Goal: Task Accomplishment & Management: Manage account settings

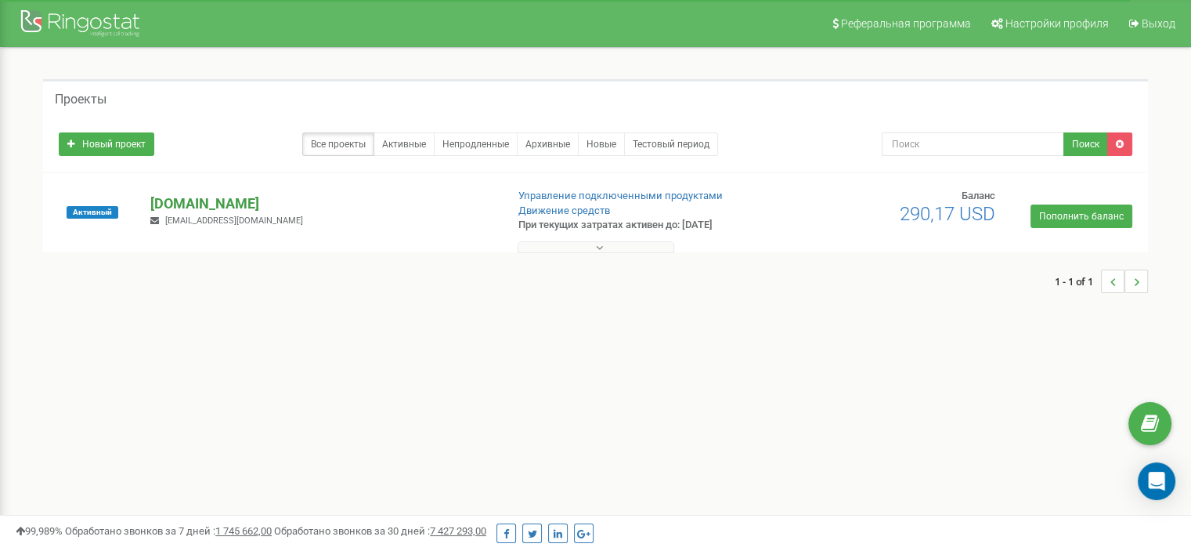
click at [246, 201] on p "[DOMAIN_NAME]" at bounding box center [321, 203] width 342 height 20
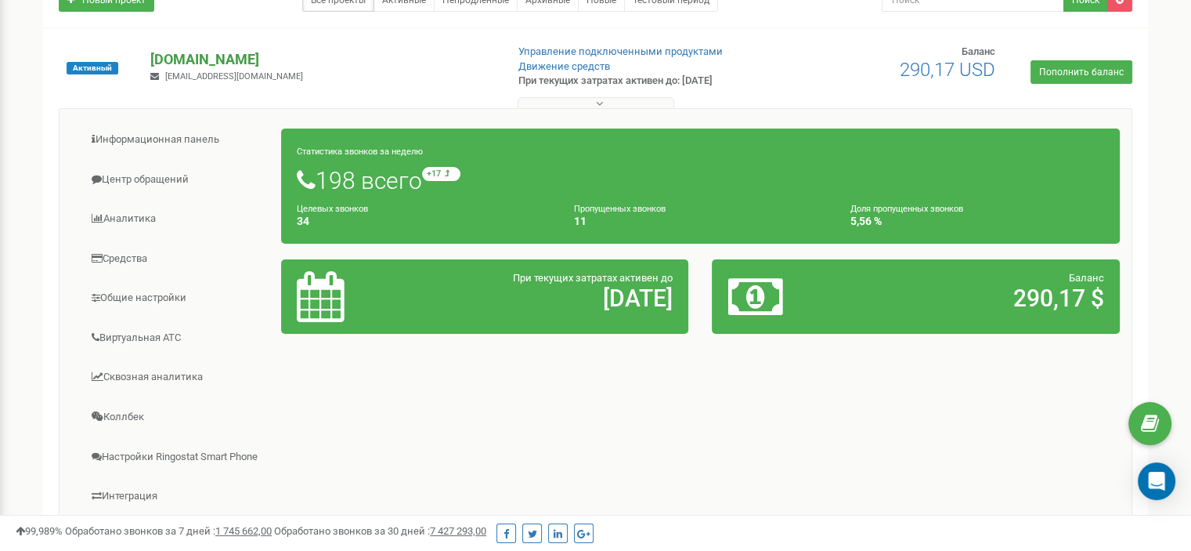
scroll to position [157, 0]
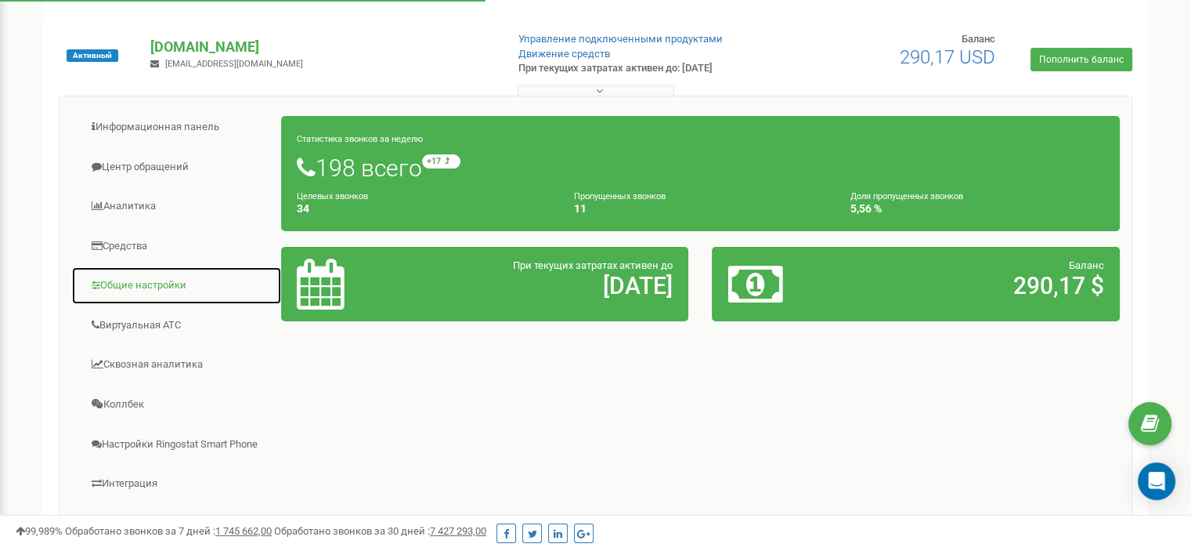
click at [145, 281] on link "Общие настройки" at bounding box center [176, 285] width 211 height 38
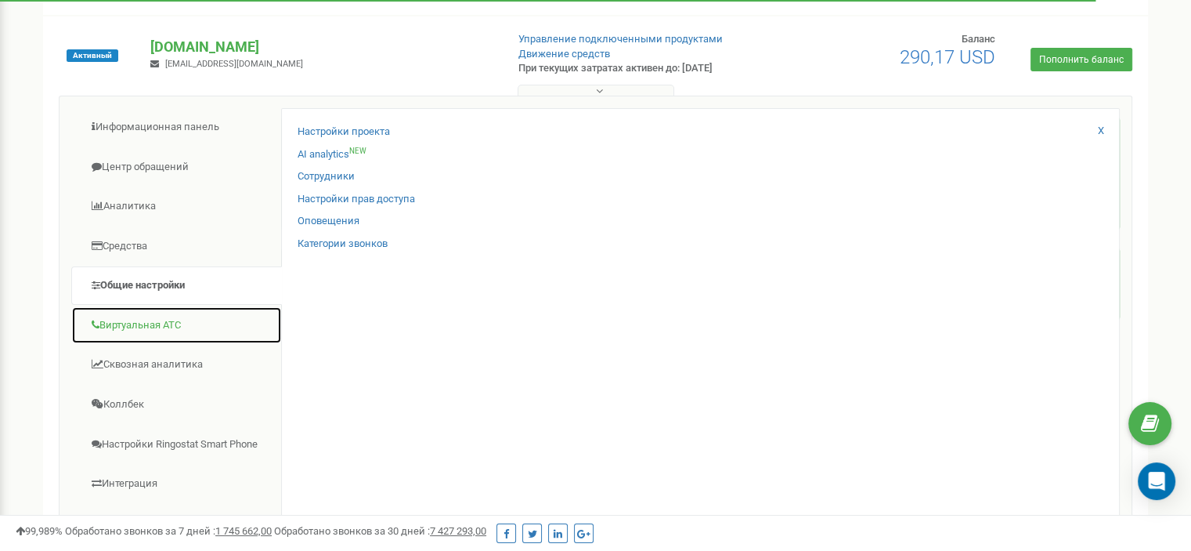
click at [147, 323] on link "Виртуальная АТС" at bounding box center [176, 325] width 211 height 38
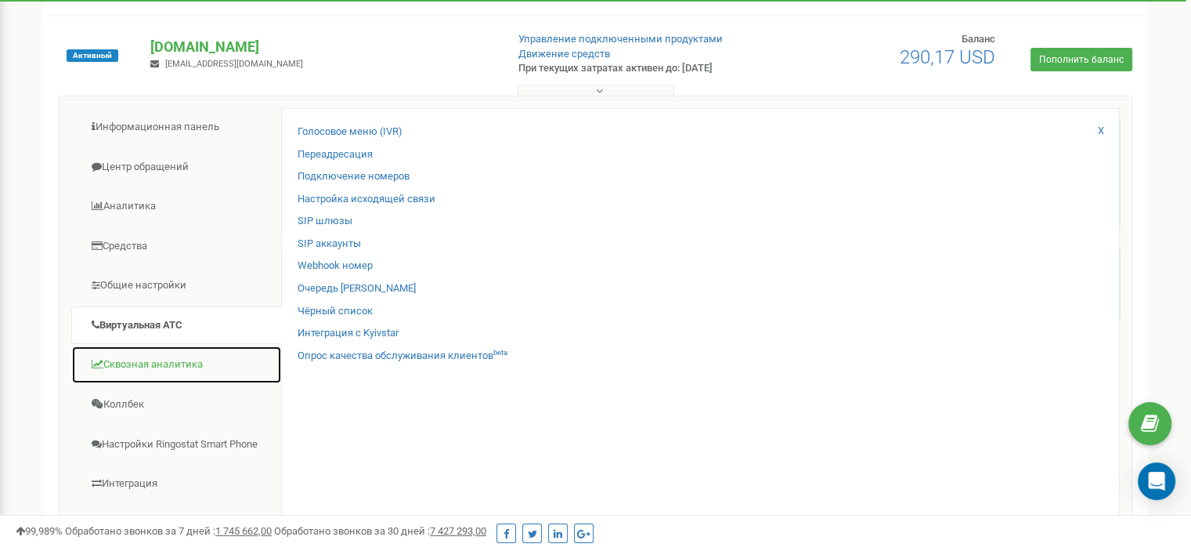
click at [142, 362] on link "Сквозная аналитика" at bounding box center [176, 364] width 211 height 38
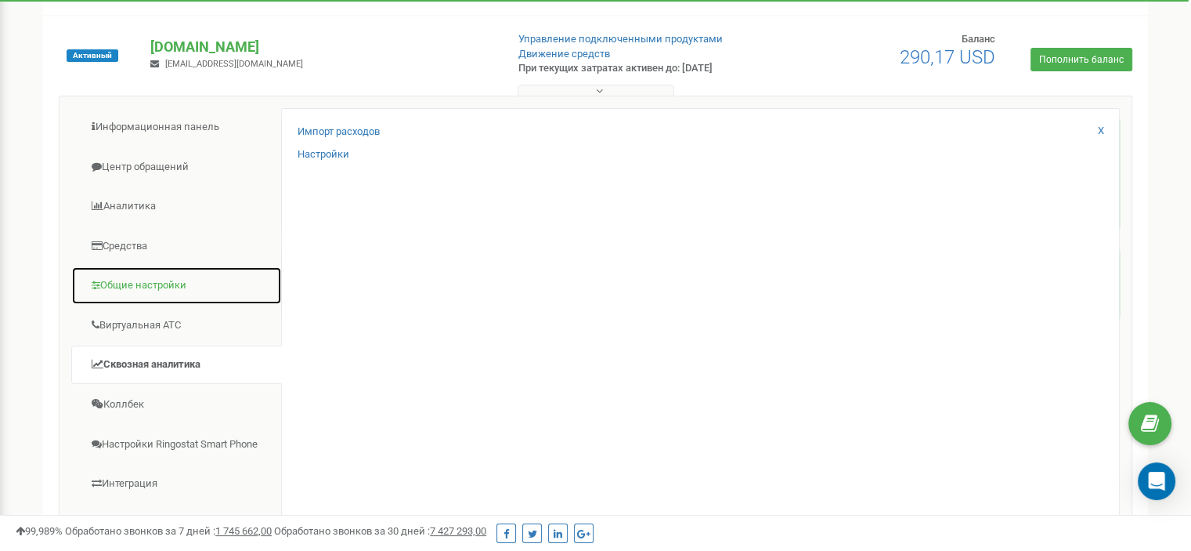
click at [147, 278] on link "Общие настройки" at bounding box center [176, 285] width 211 height 38
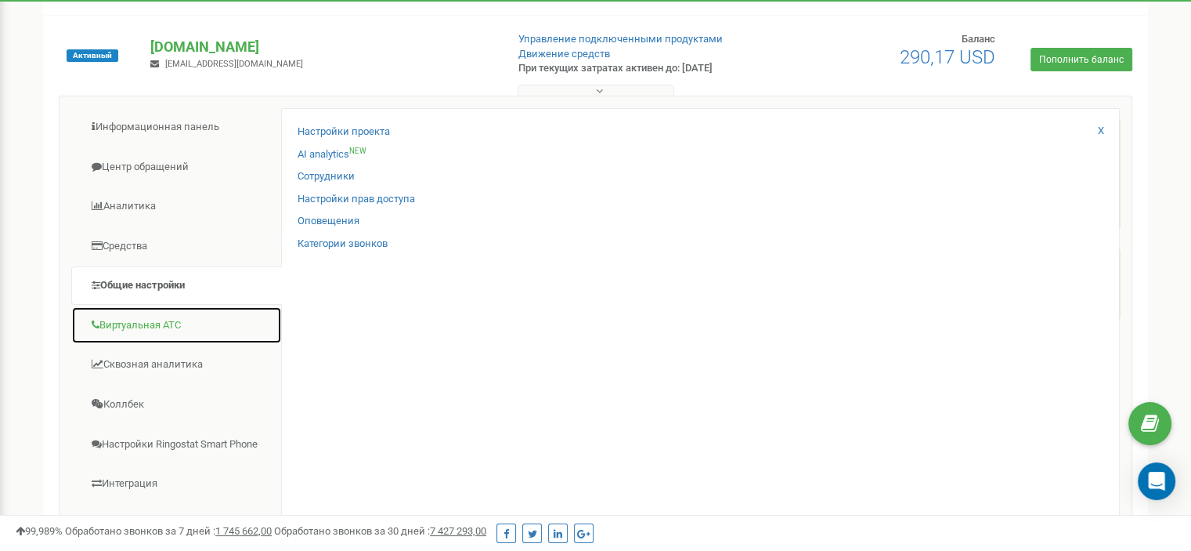
click at [156, 325] on link "Виртуальная АТС" at bounding box center [176, 325] width 211 height 38
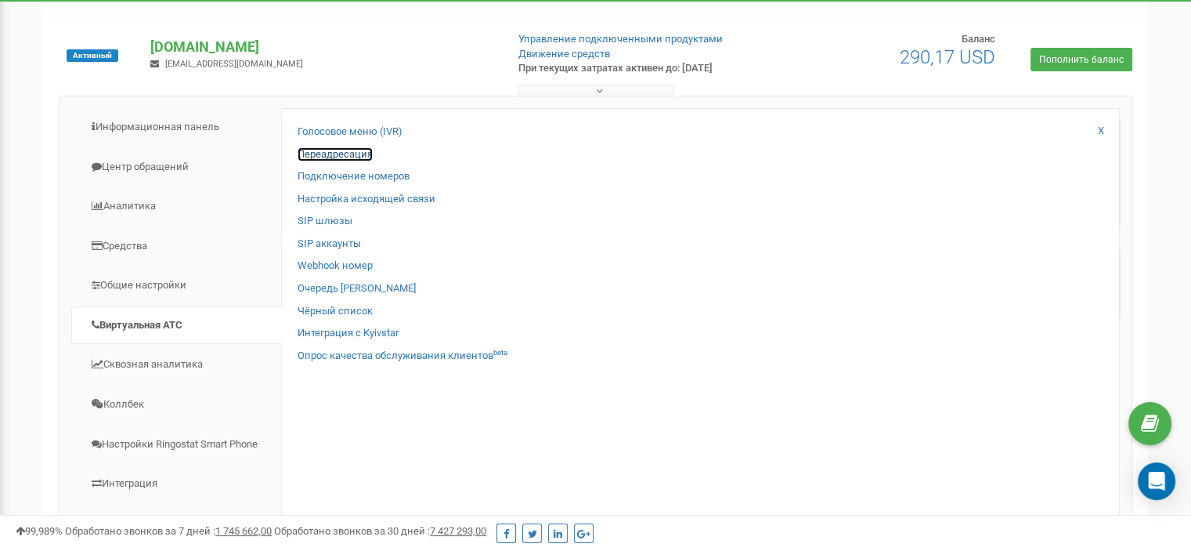
click at [332, 151] on link "Переадресация" at bounding box center [335, 154] width 75 height 15
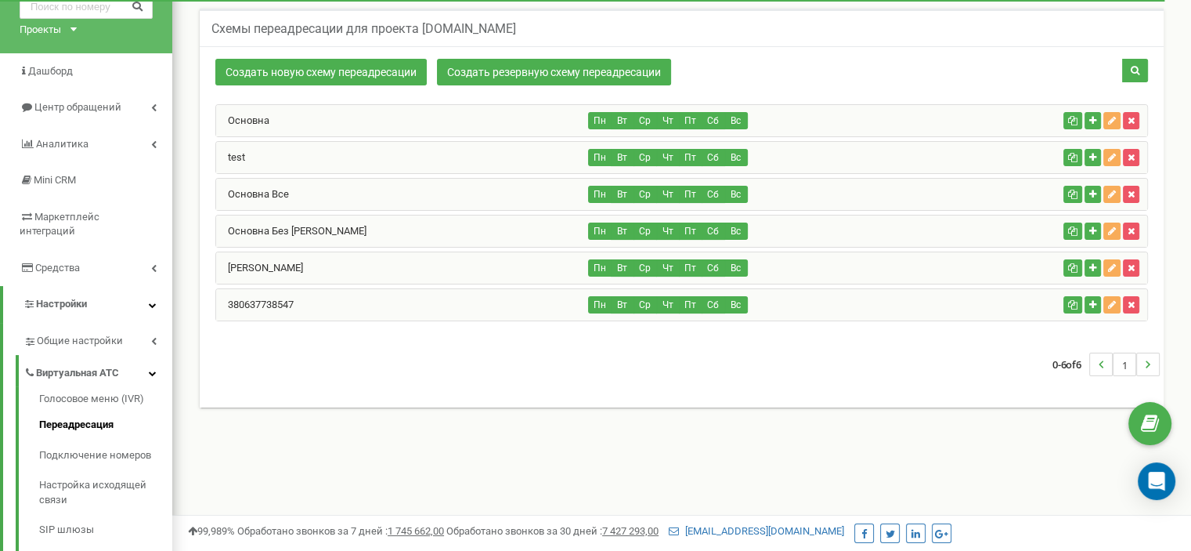
scroll to position [157, 0]
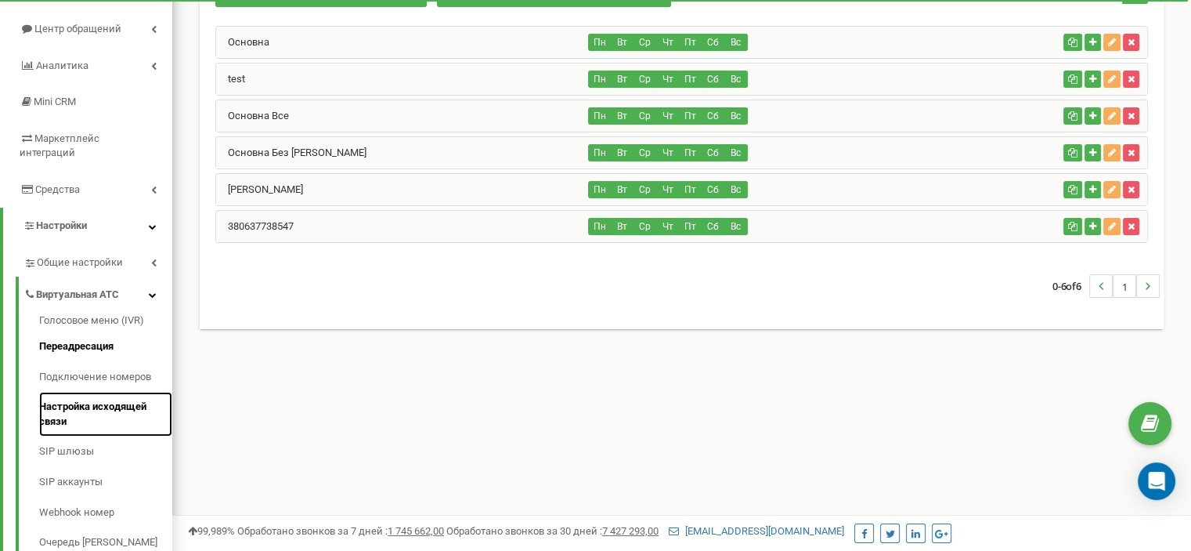
click at [113, 393] on link "Настройка исходящей связи" at bounding box center [105, 414] width 133 height 45
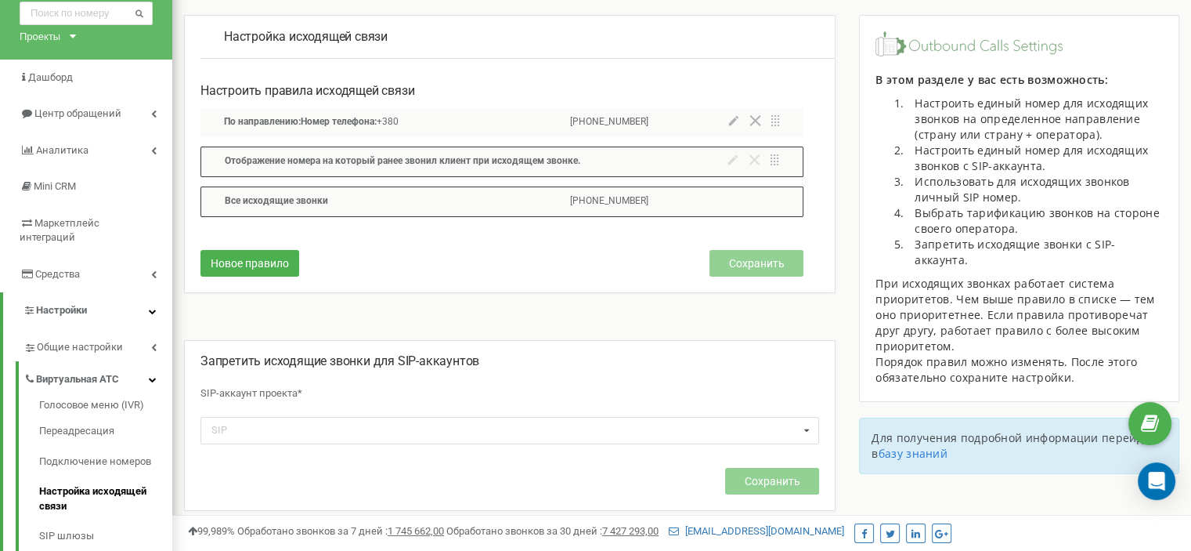
scroll to position [157, 0]
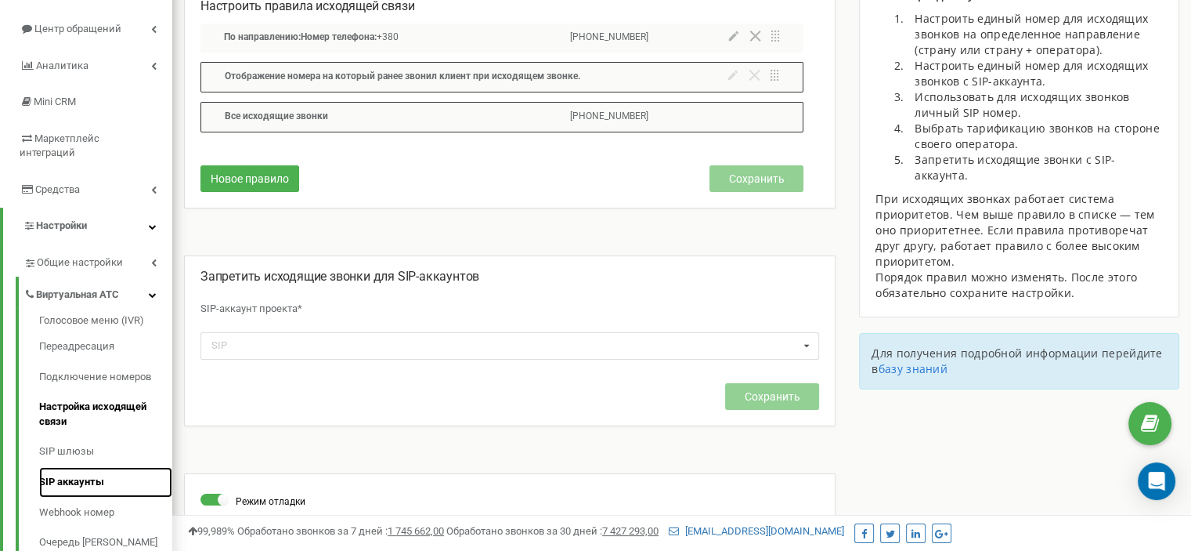
click at [77, 471] on link "SIP аккаунты" at bounding box center [105, 482] width 133 height 31
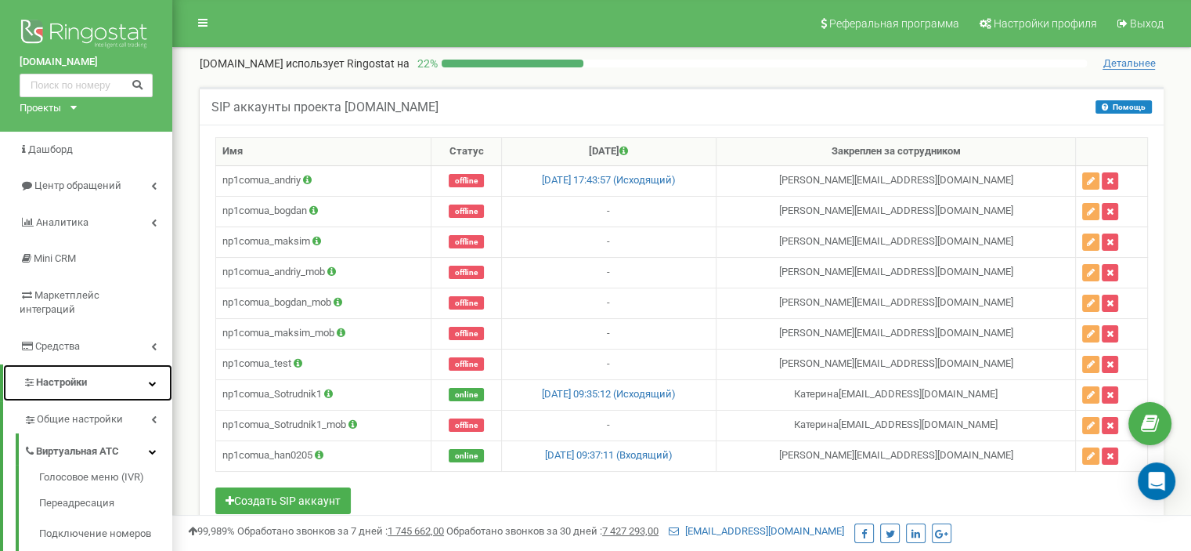
click at [80, 376] on span "Настройки" at bounding box center [61, 382] width 51 height 12
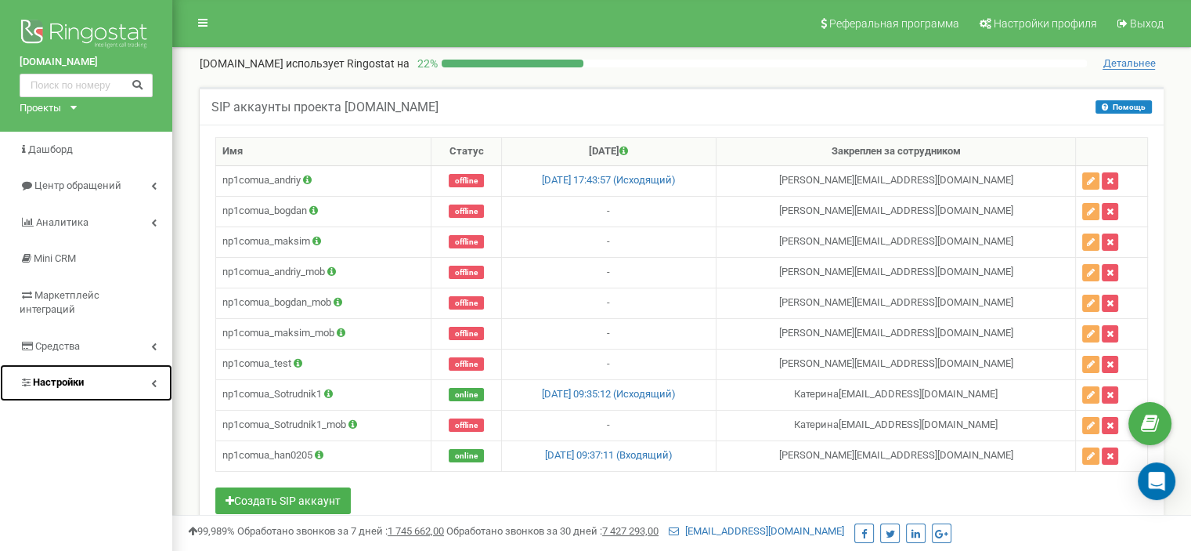
click at [80, 376] on span "Настройки" at bounding box center [58, 382] width 51 height 12
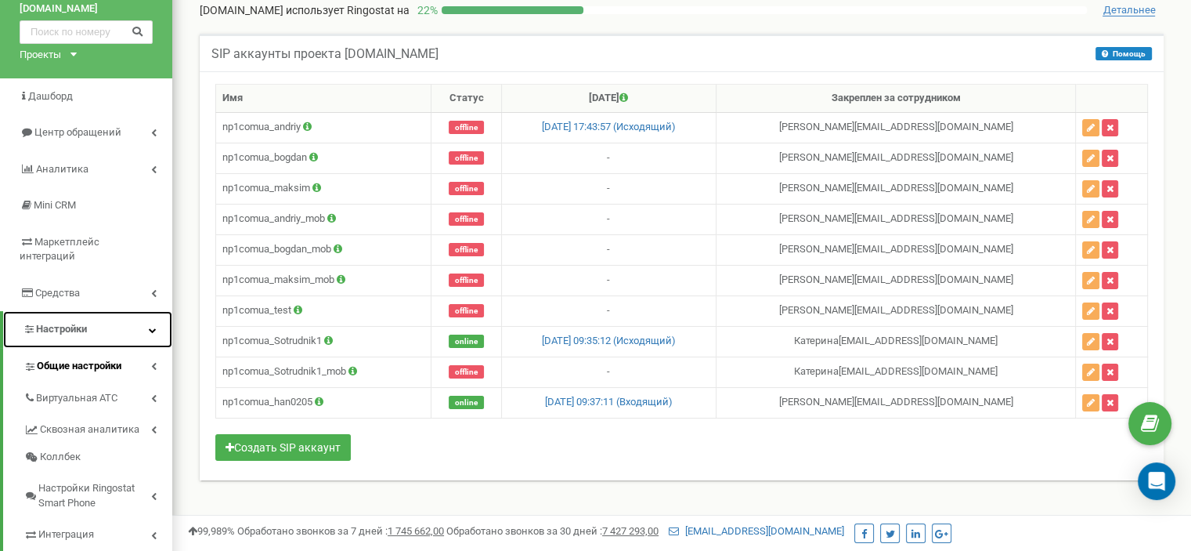
scroll to position [78, 0]
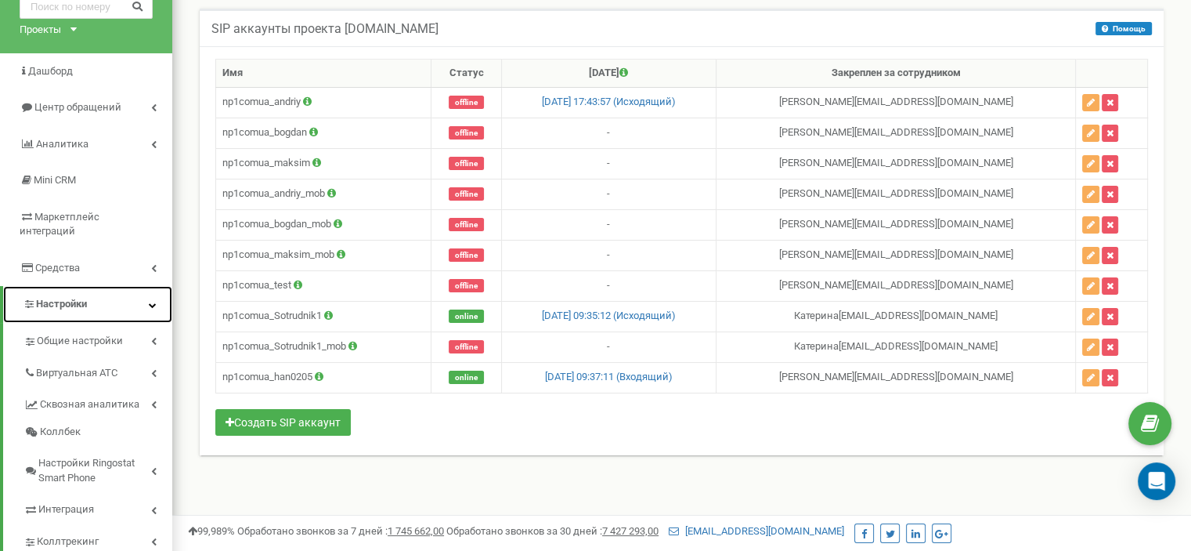
click at [87, 298] on span "Настройки" at bounding box center [61, 304] width 51 height 12
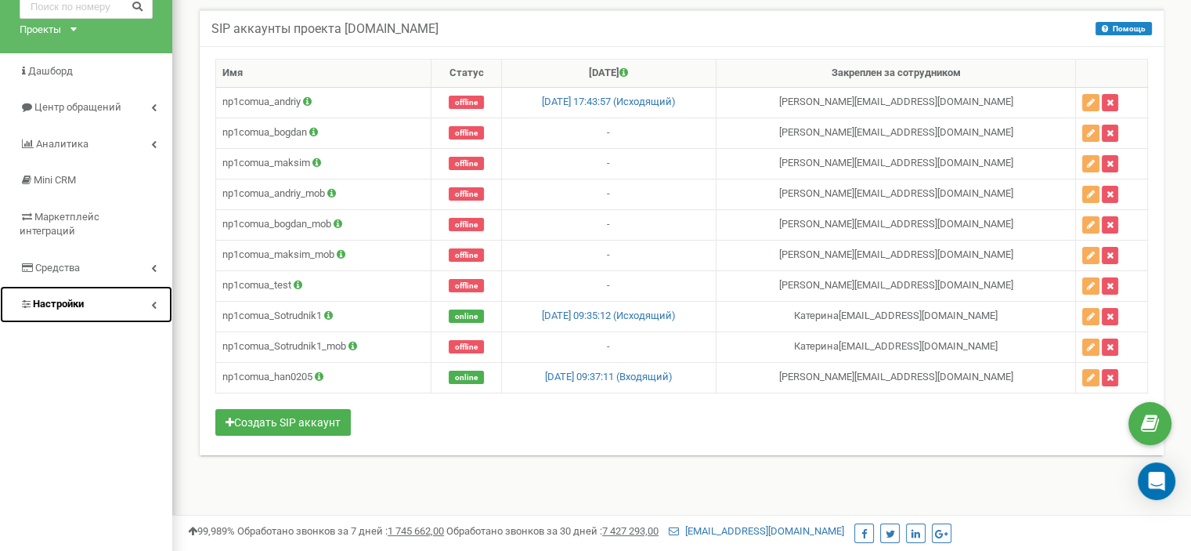
click at [88, 287] on link "Настройки" at bounding box center [86, 304] width 172 height 37
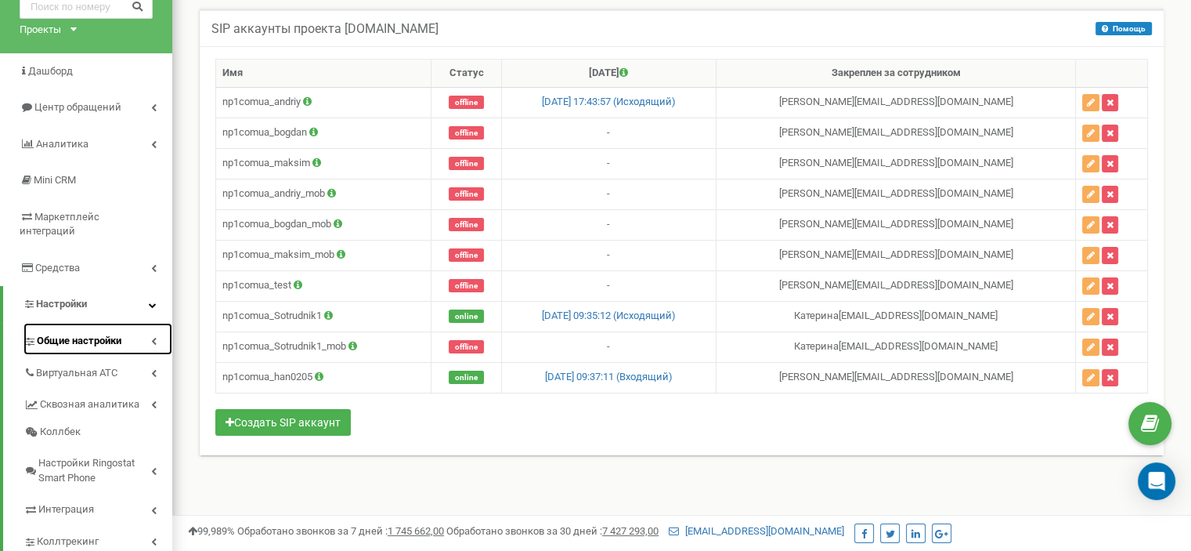
click at [88, 334] on span "Общие настройки" at bounding box center [79, 341] width 85 height 15
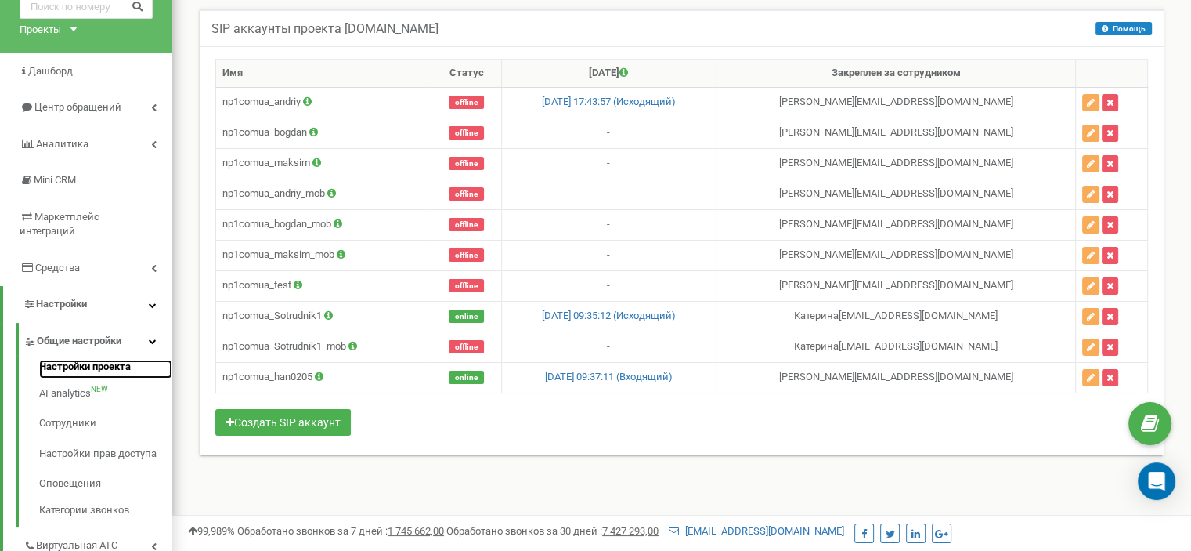
click at [85, 359] on link "Настройки проекта" at bounding box center [105, 368] width 133 height 19
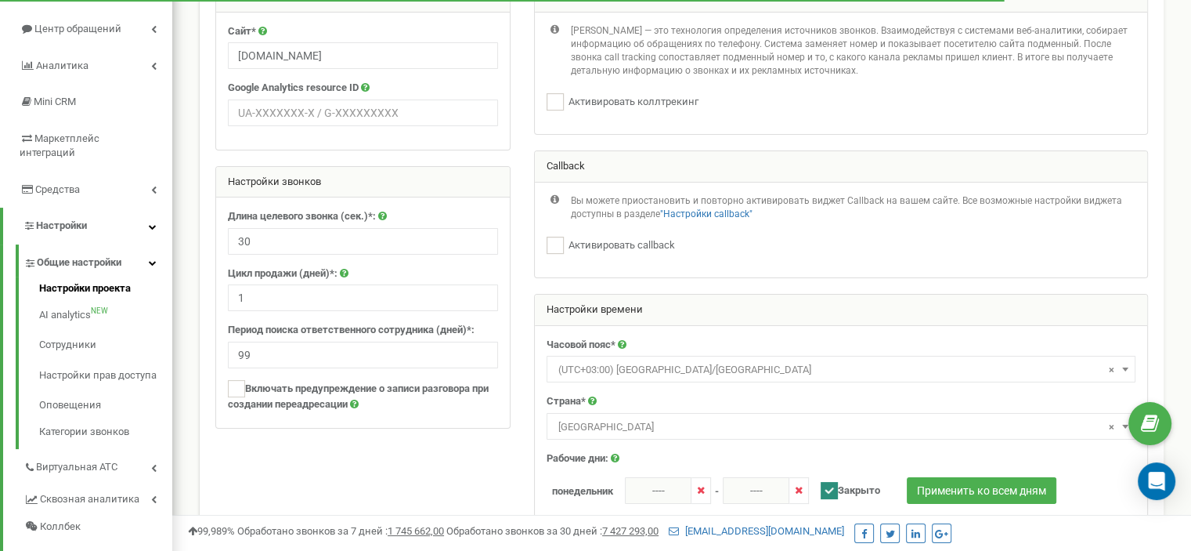
scroll to position [235, 0]
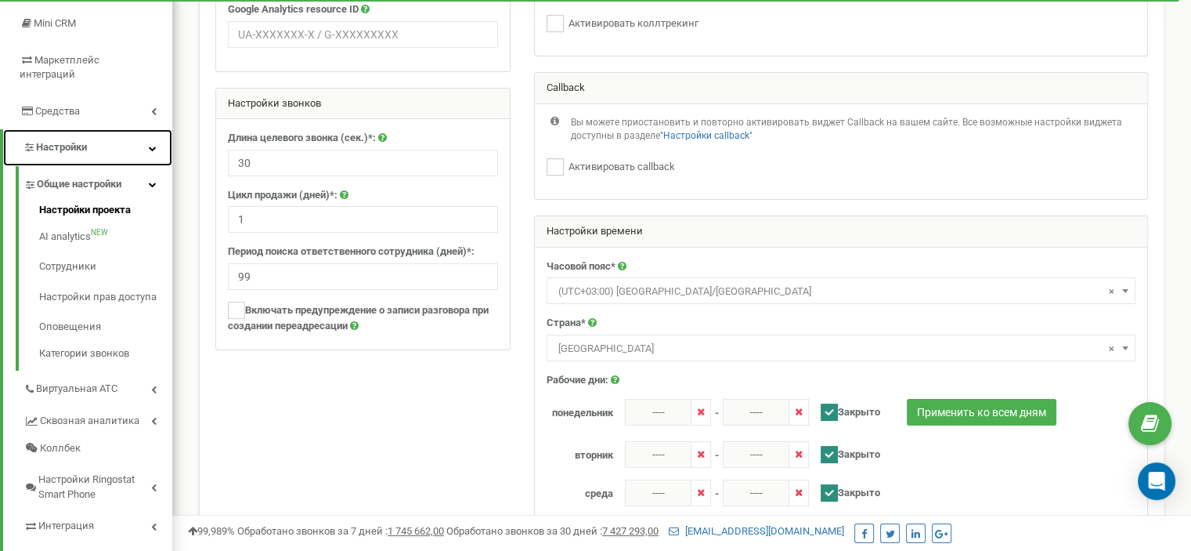
click at [93, 130] on link "Настройки" at bounding box center [87, 147] width 169 height 37
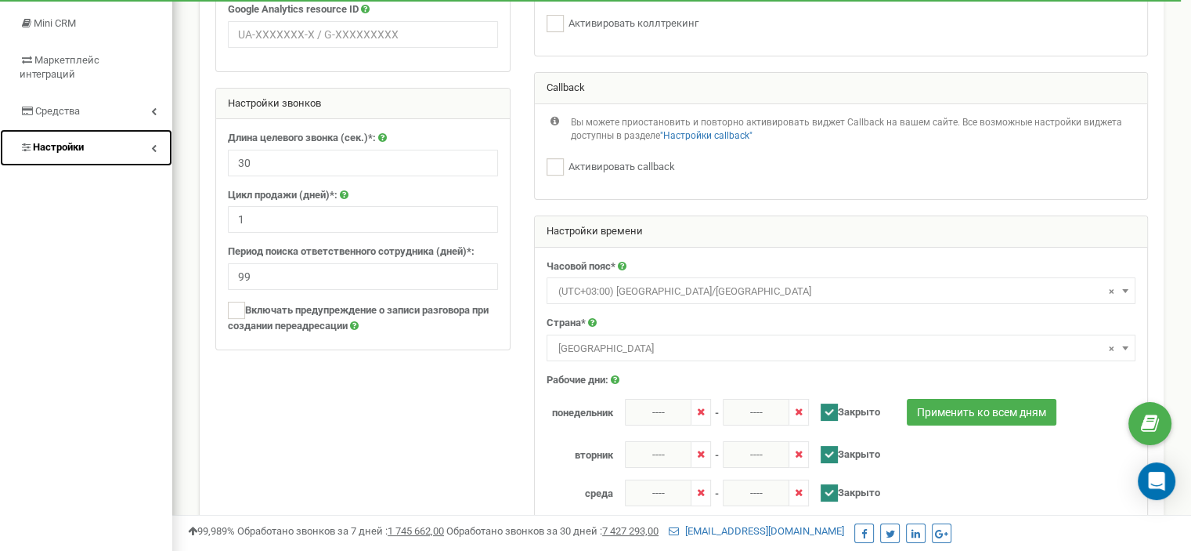
click at [93, 130] on link "Настройки" at bounding box center [86, 147] width 172 height 37
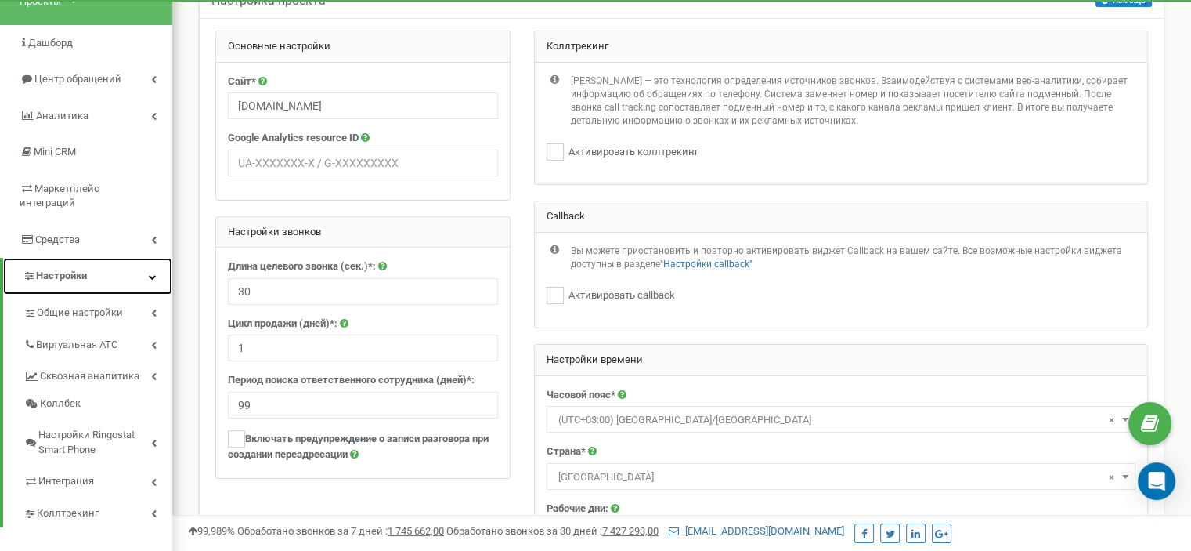
scroll to position [0, 0]
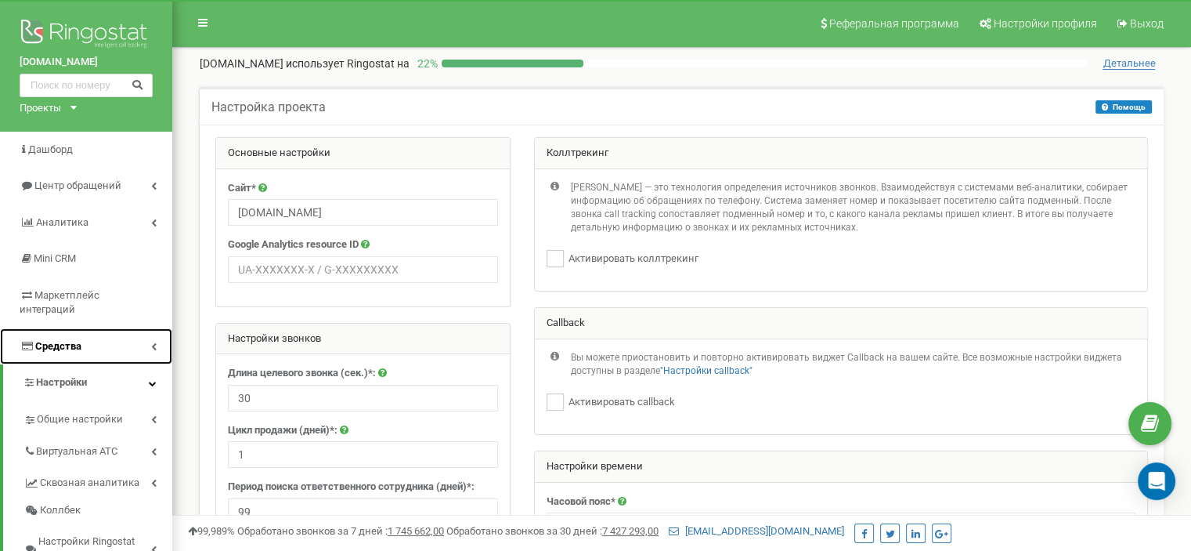
click at [81, 330] on link "Средства" at bounding box center [86, 346] width 172 height 37
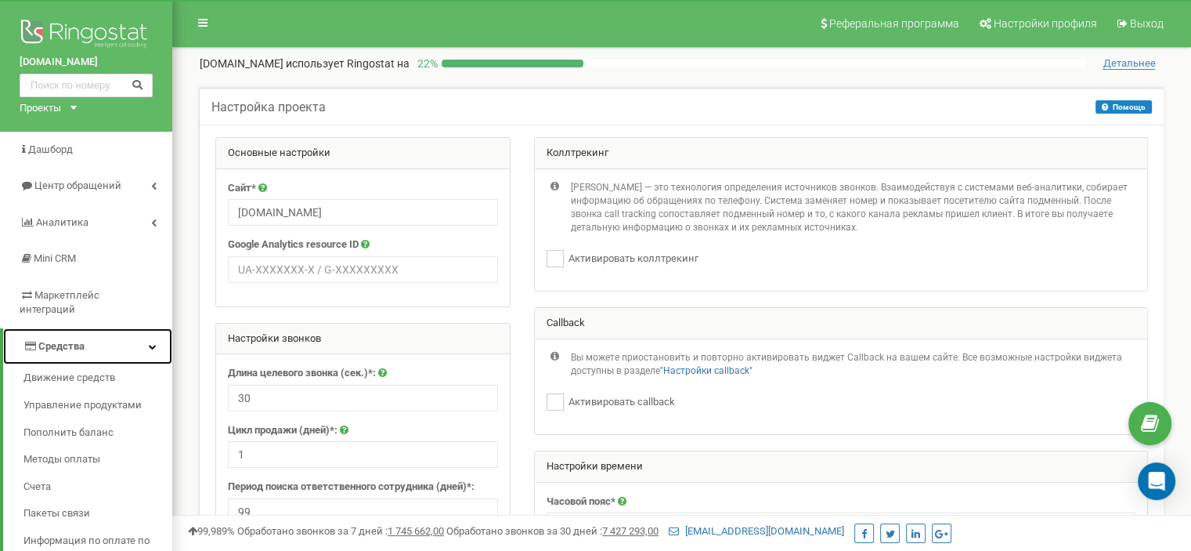
click at [81, 340] on span "Средства" at bounding box center [61, 346] width 46 height 12
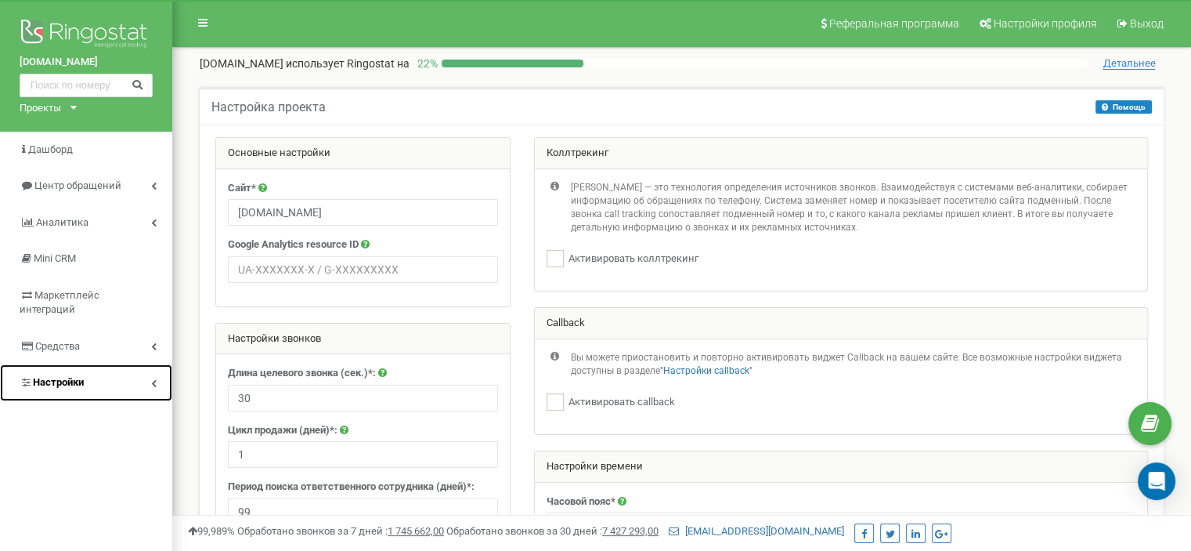
click at [78, 376] on span "Настройки" at bounding box center [58, 382] width 51 height 12
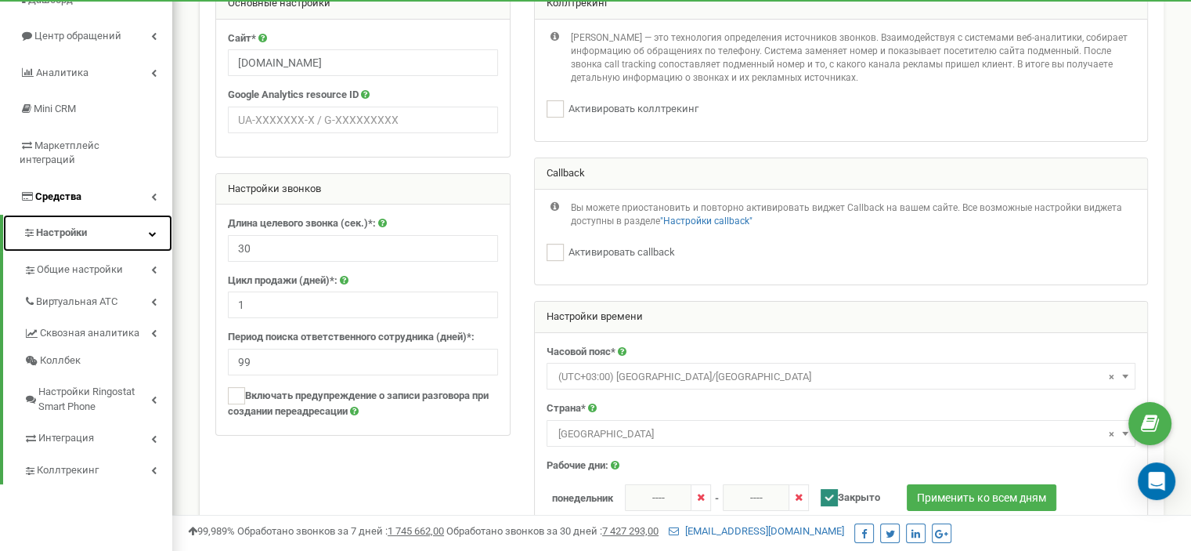
scroll to position [157, 0]
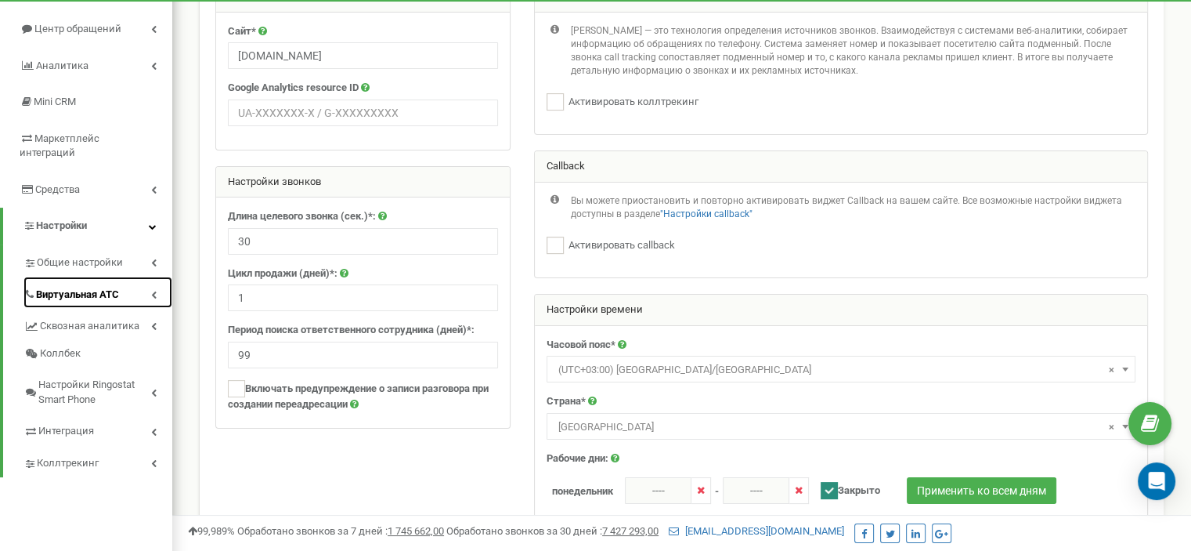
click at [86, 287] on span "Виртуальная АТС" at bounding box center [77, 294] width 83 height 15
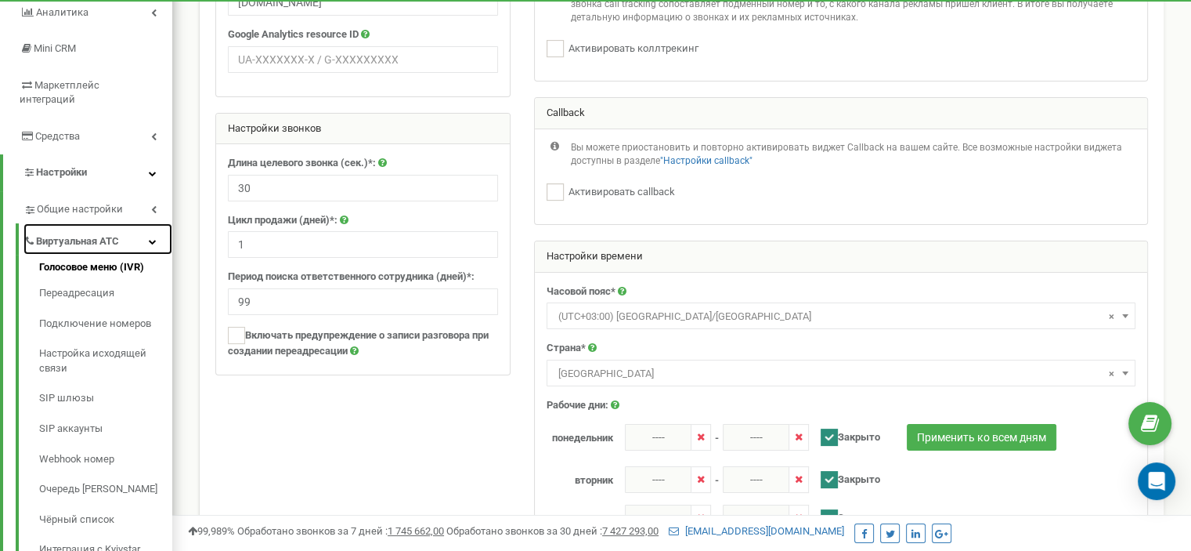
scroll to position [235, 0]
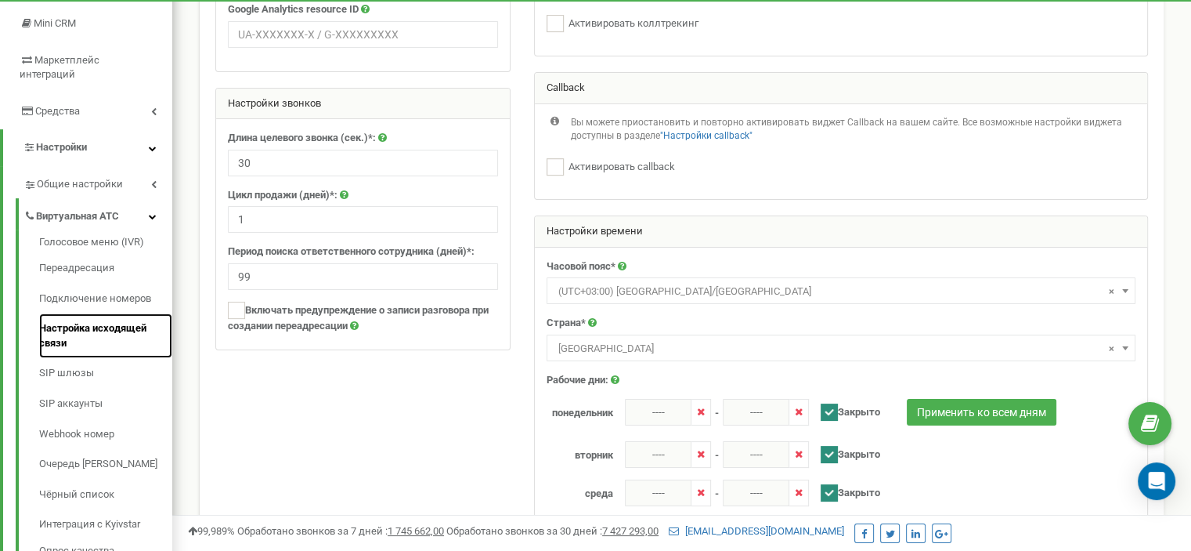
click at [88, 316] on link "Настройка исходящей связи" at bounding box center [105, 335] width 133 height 45
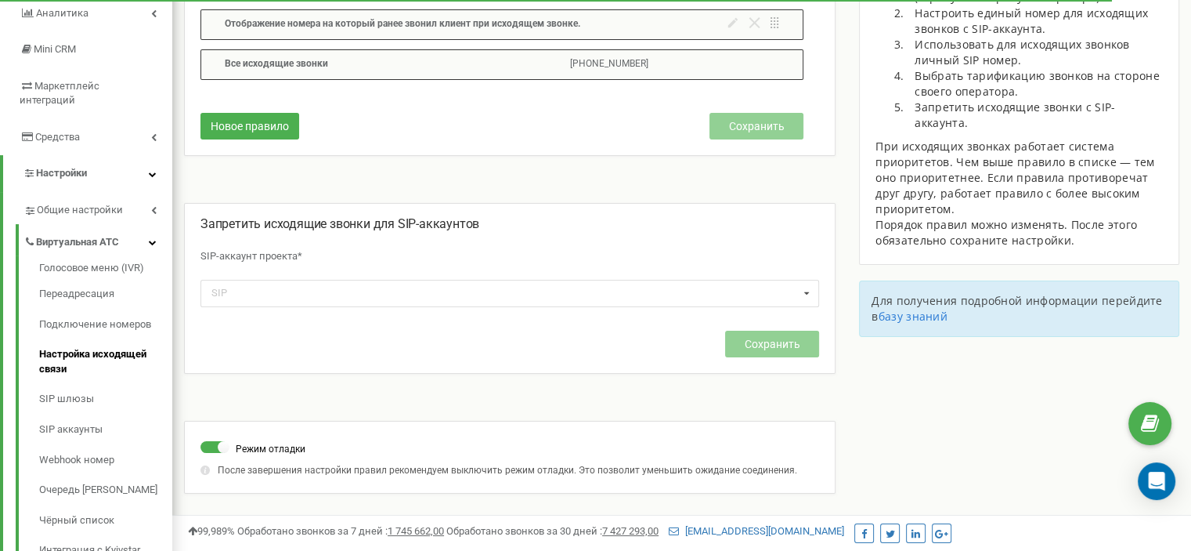
scroll to position [235, 0]
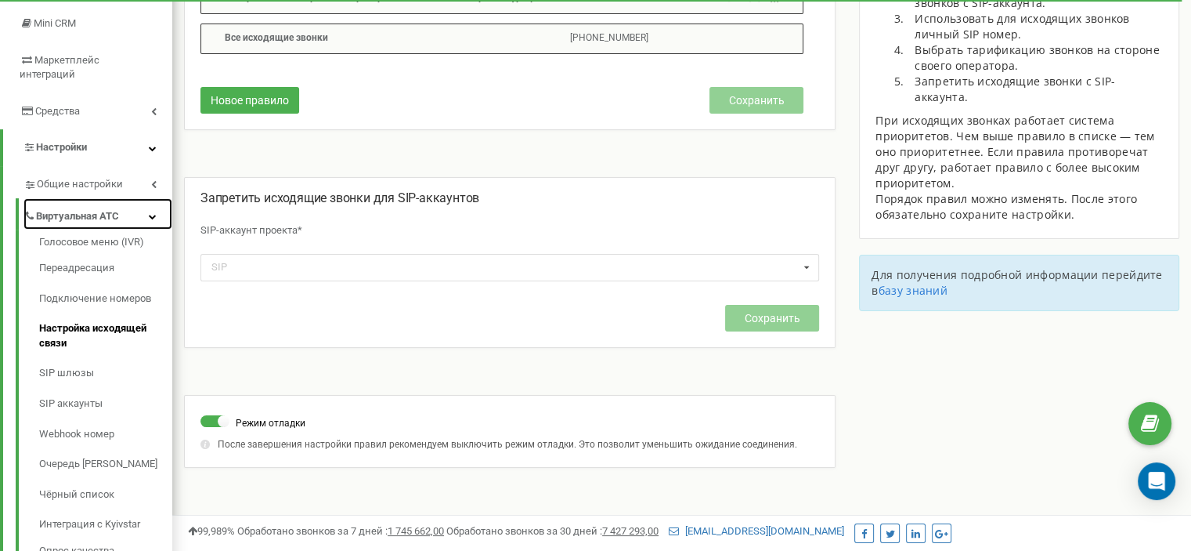
click at [149, 212] on icon at bounding box center [153, 216] width 8 height 8
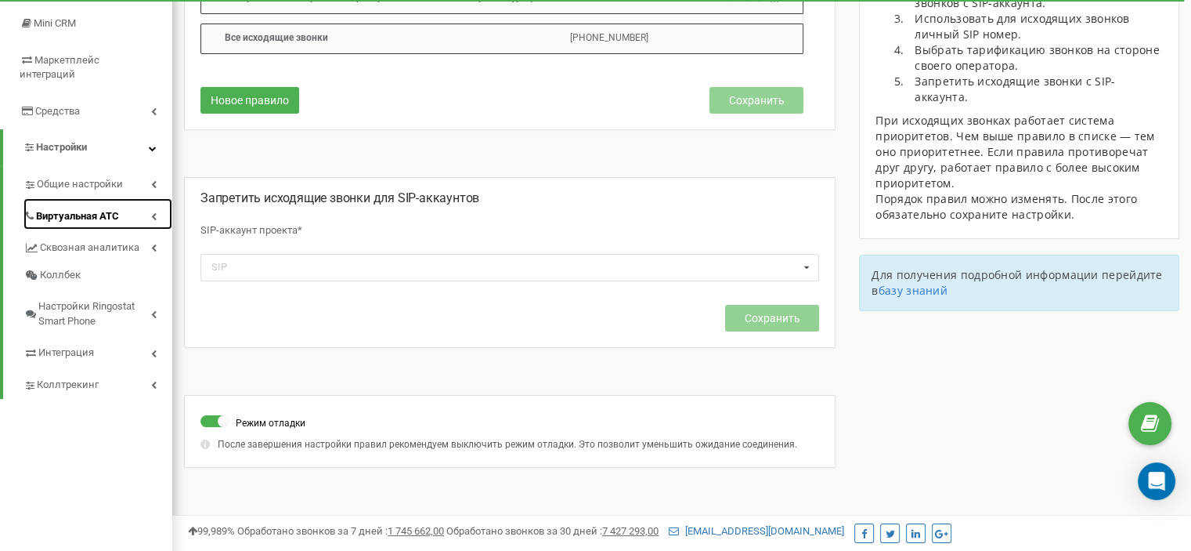
click at [146, 200] on link "Виртуальная АТС" at bounding box center [97, 214] width 149 height 32
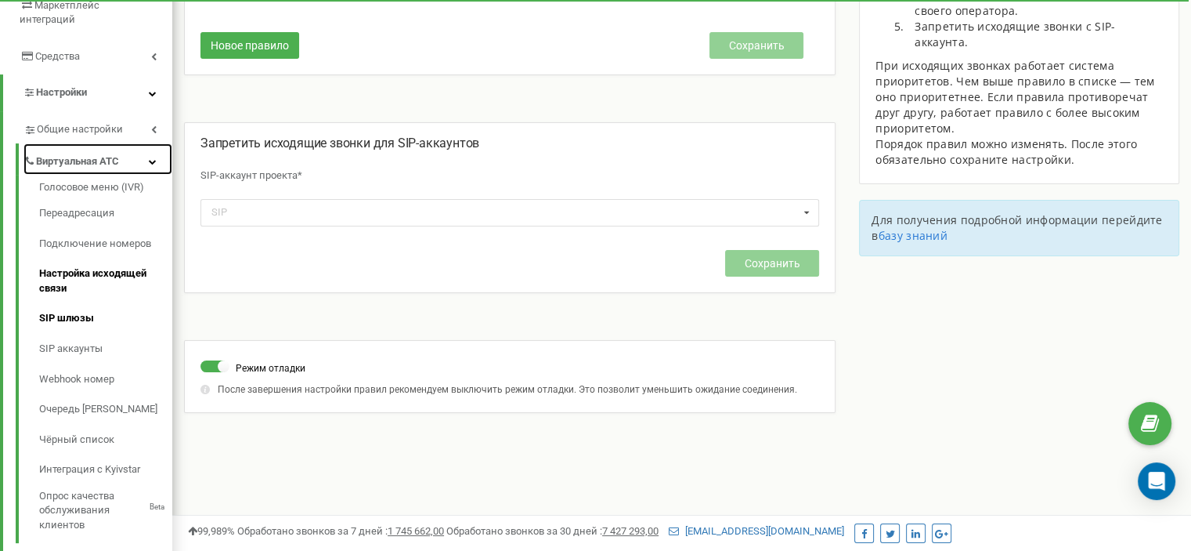
scroll to position [313, 0]
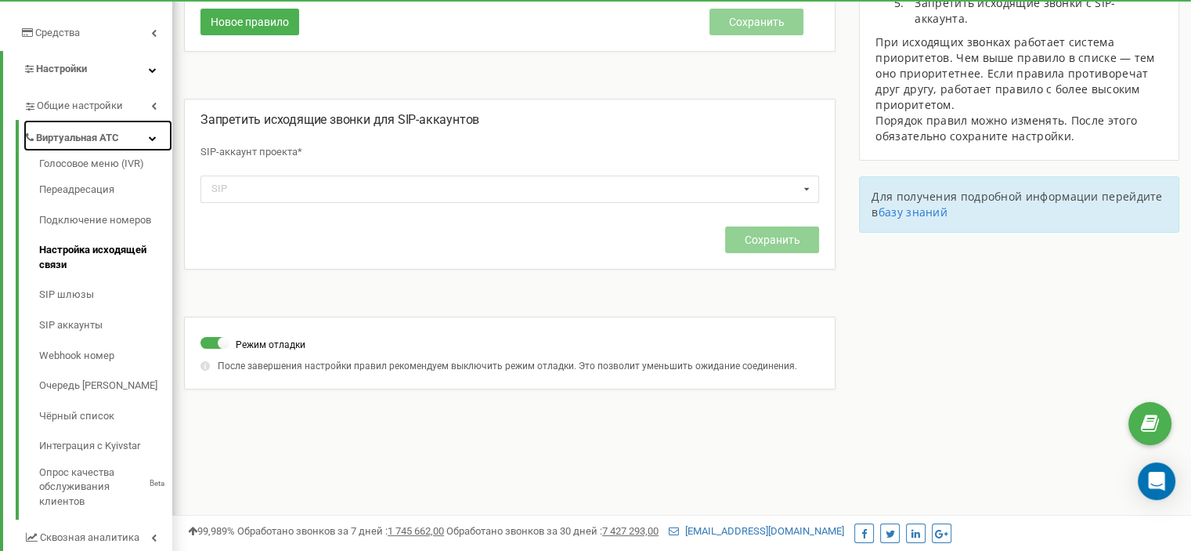
click at [93, 131] on span "Виртуальная АТС" at bounding box center [77, 138] width 83 height 15
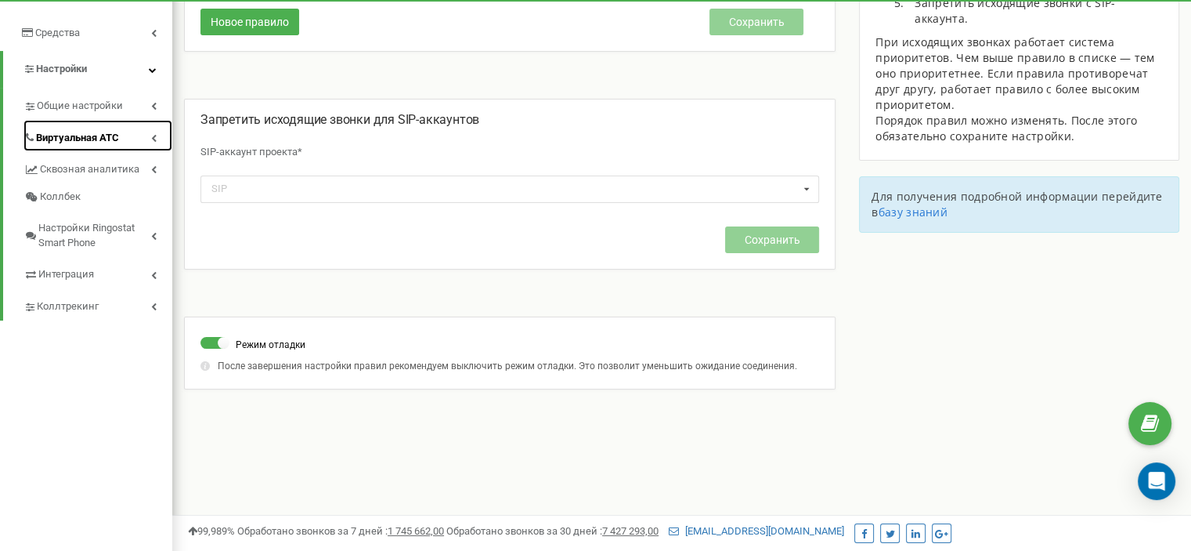
click at [93, 131] on span "Виртуальная АТС" at bounding box center [77, 138] width 83 height 15
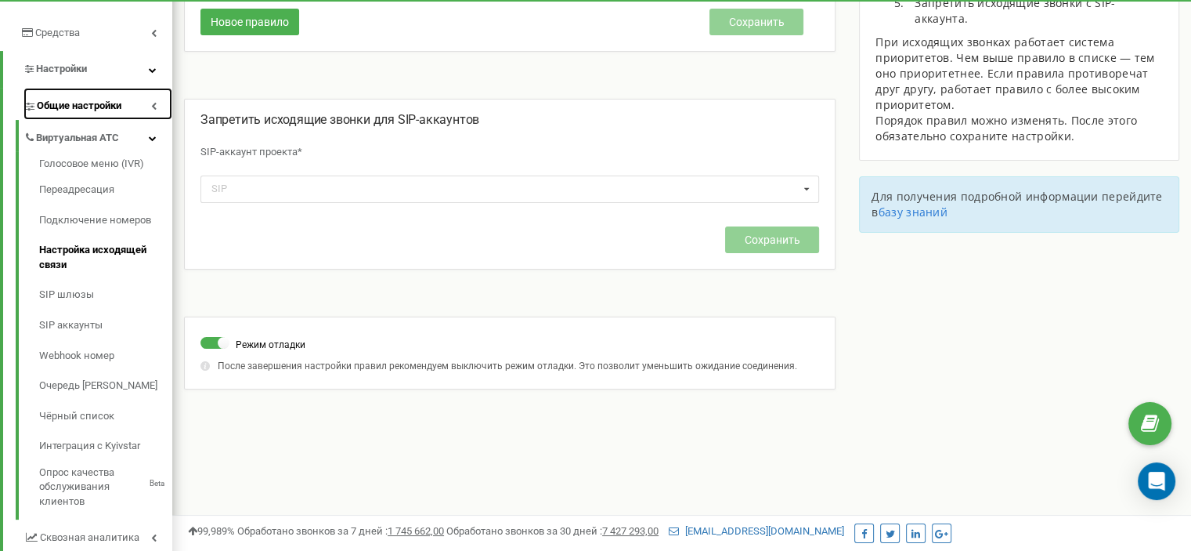
click at [147, 88] on link "Общие настройки" at bounding box center [97, 104] width 149 height 32
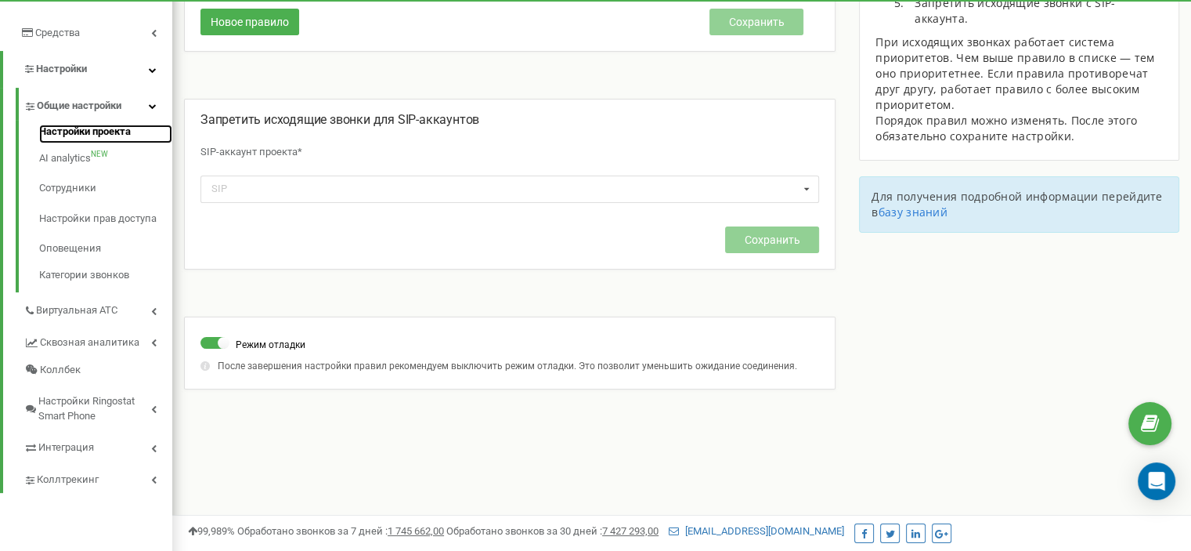
click at [114, 125] on link "Настройки проекта" at bounding box center [105, 134] width 133 height 19
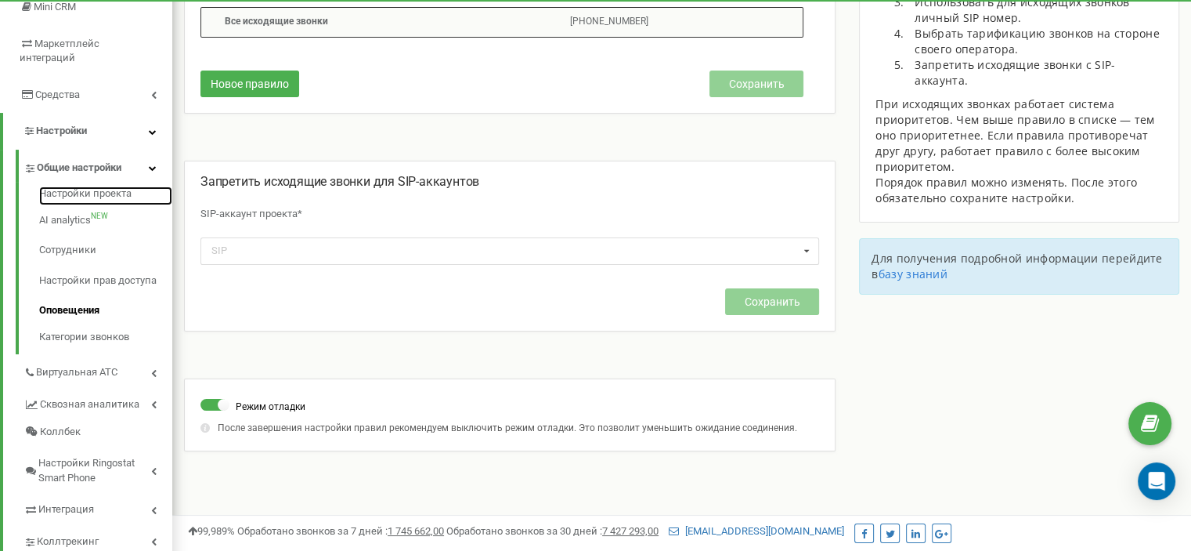
scroll to position [235, 0]
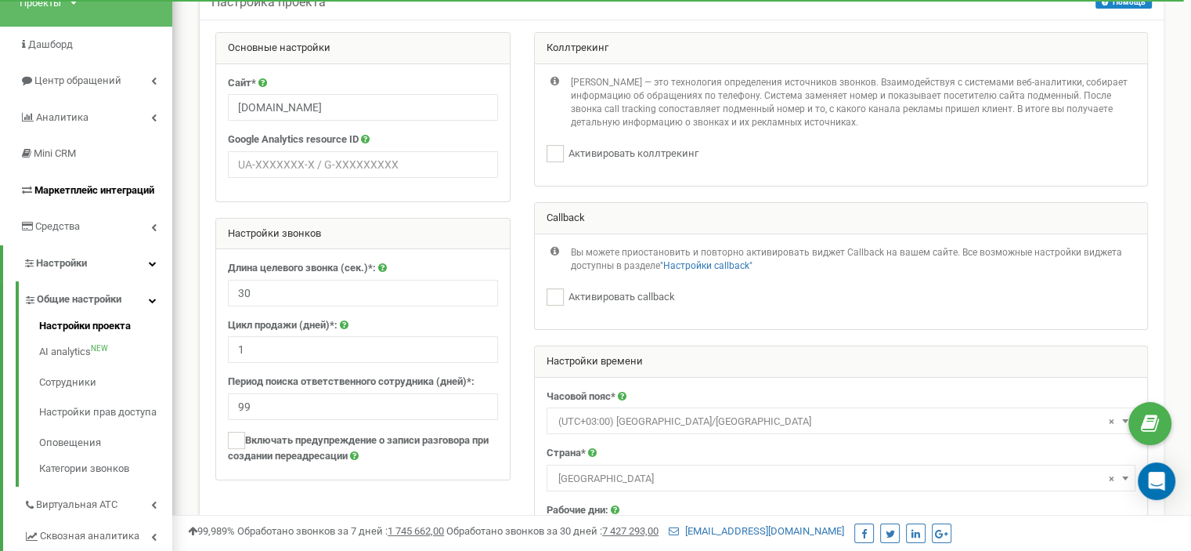
scroll to position [157, 0]
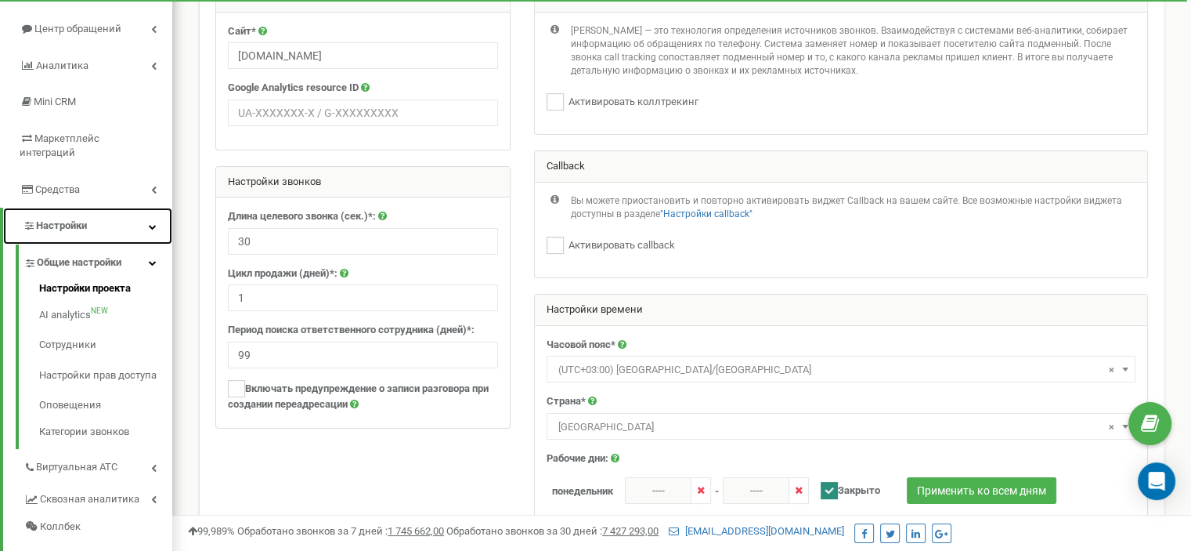
click at [136, 208] on link "Настройки" at bounding box center [87, 226] width 169 height 37
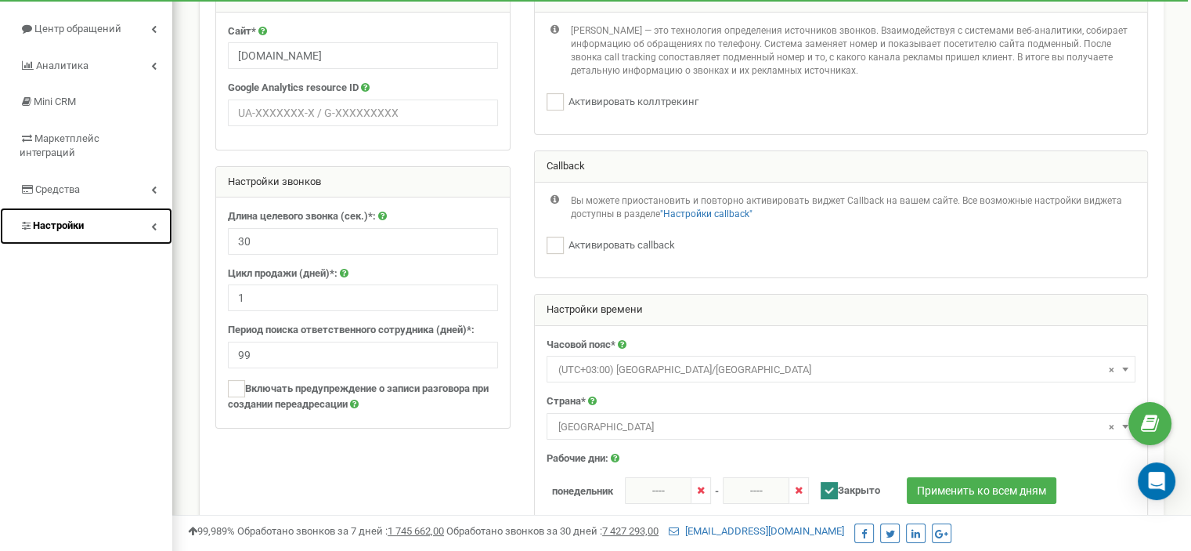
click at [136, 208] on link "Настройки" at bounding box center [86, 226] width 172 height 37
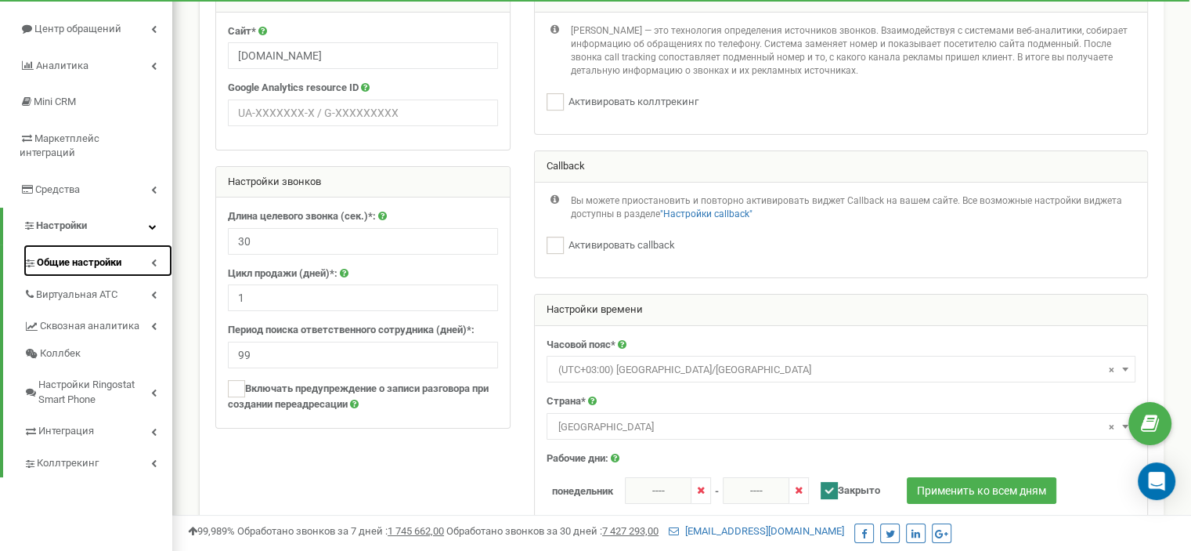
click at [96, 255] on span "Общие настройки" at bounding box center [79, 262] width 85 height 15
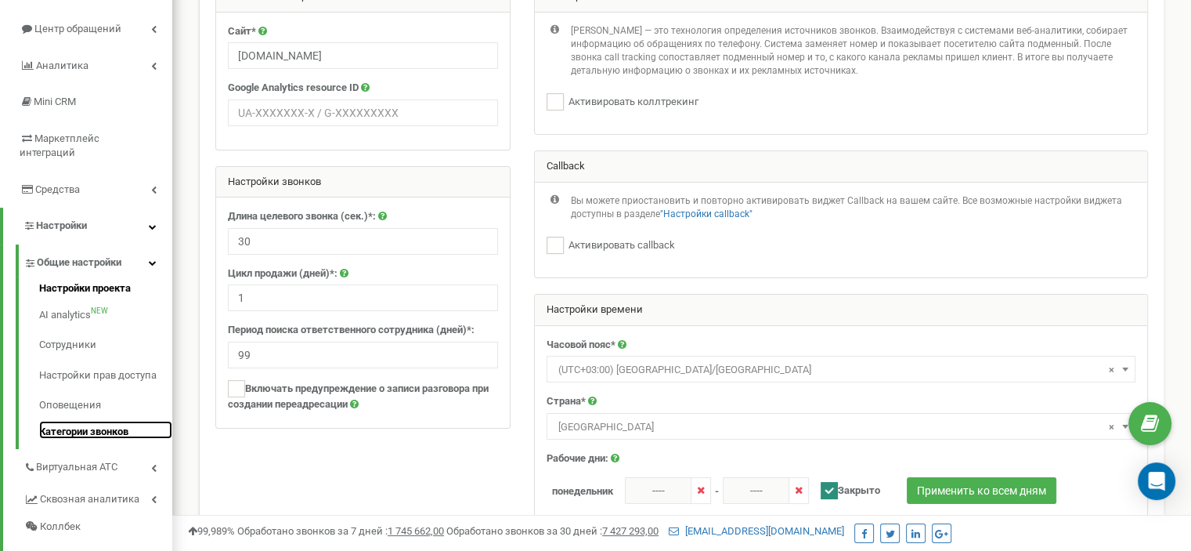
click at [85, 421] on link "Категории звонков" at bounding box center [105, 430] width 133 height 19
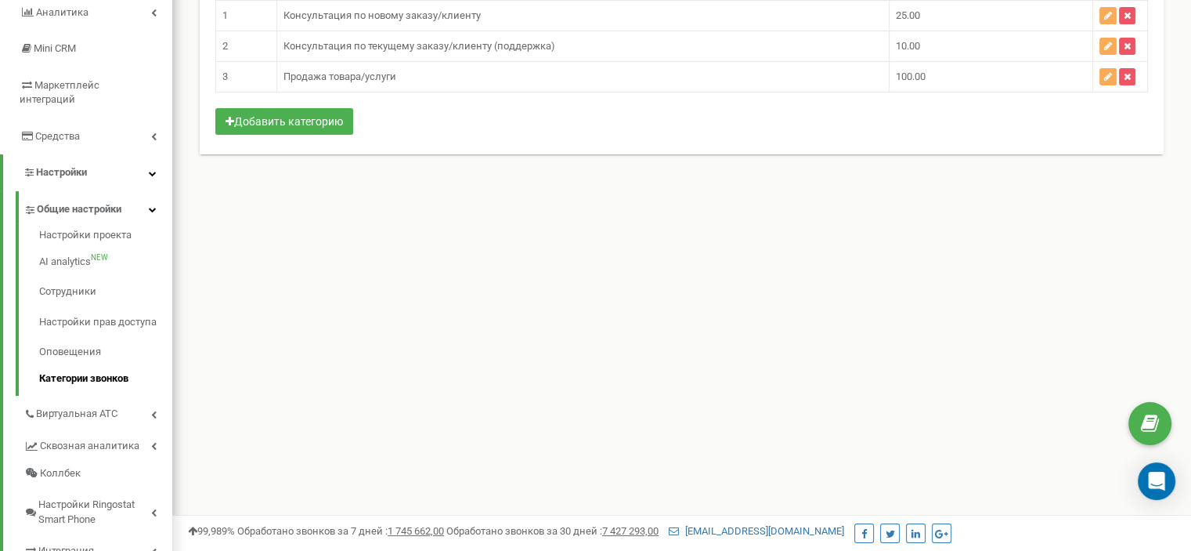
scroll to position [235, 0]
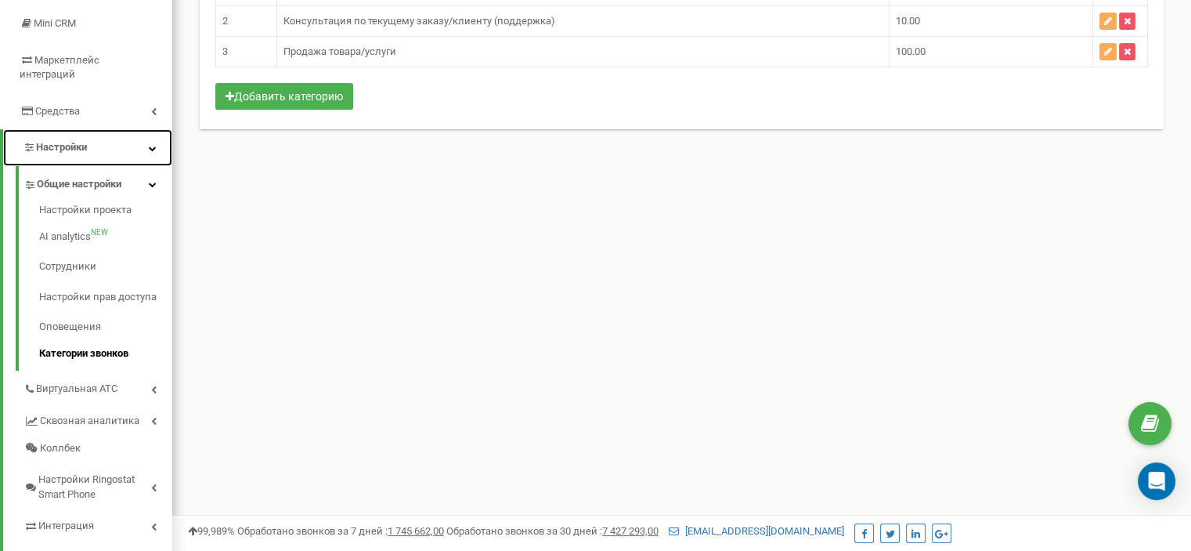
click at [122, 129] on link "Настройки" at bounding box center [87, 147] width 169 height 37
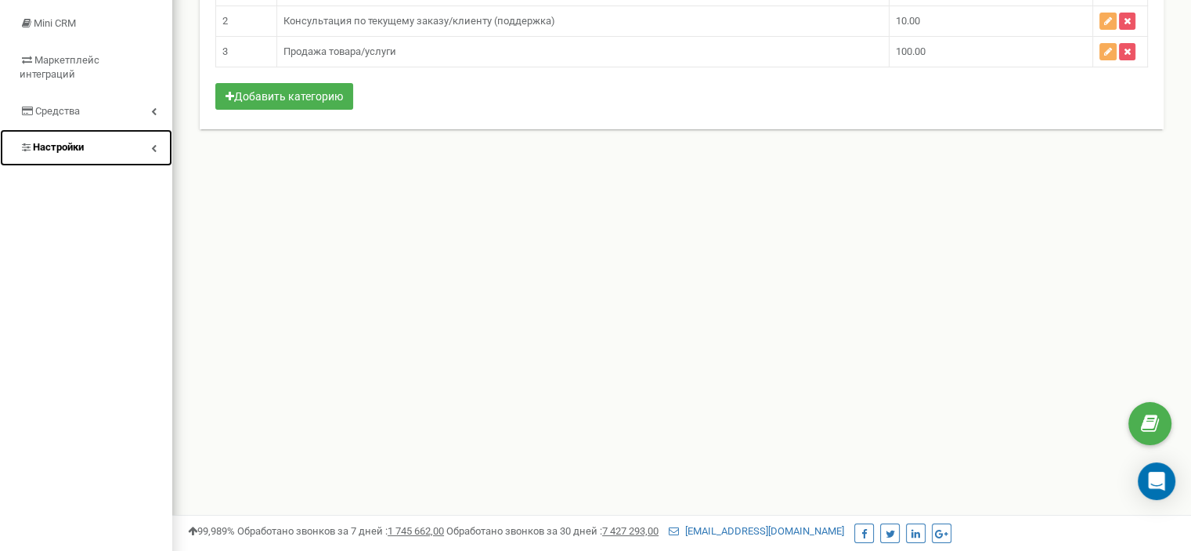
click at [122, 129] on link "Настройки" at bounding box center [86, 147] width 172 height 37
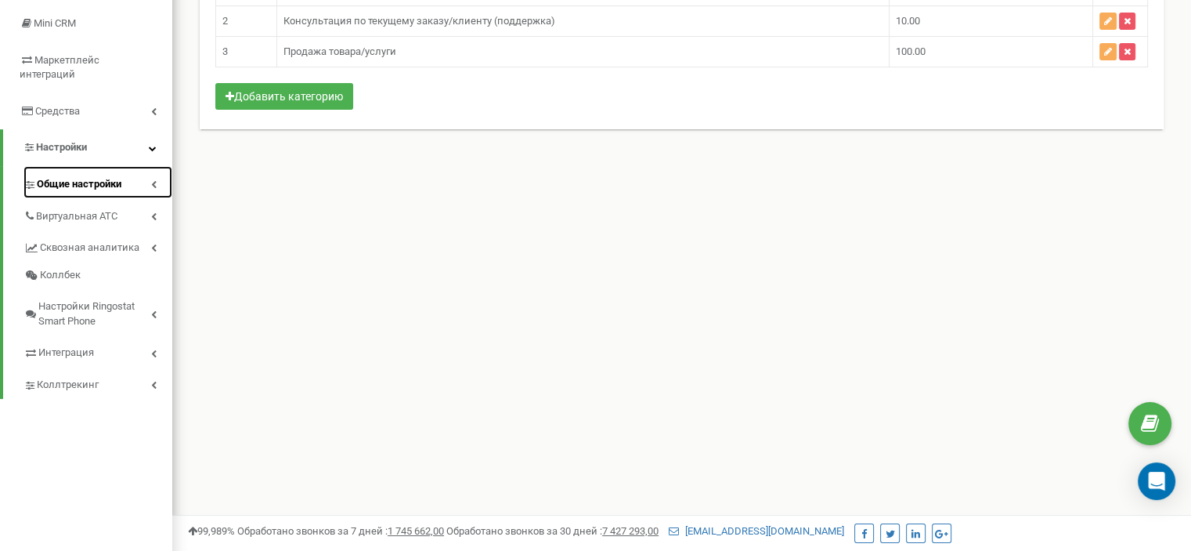
click at [111, 177] on span "Общие настройки" at bounding box center [79, 184] width 85 height 15
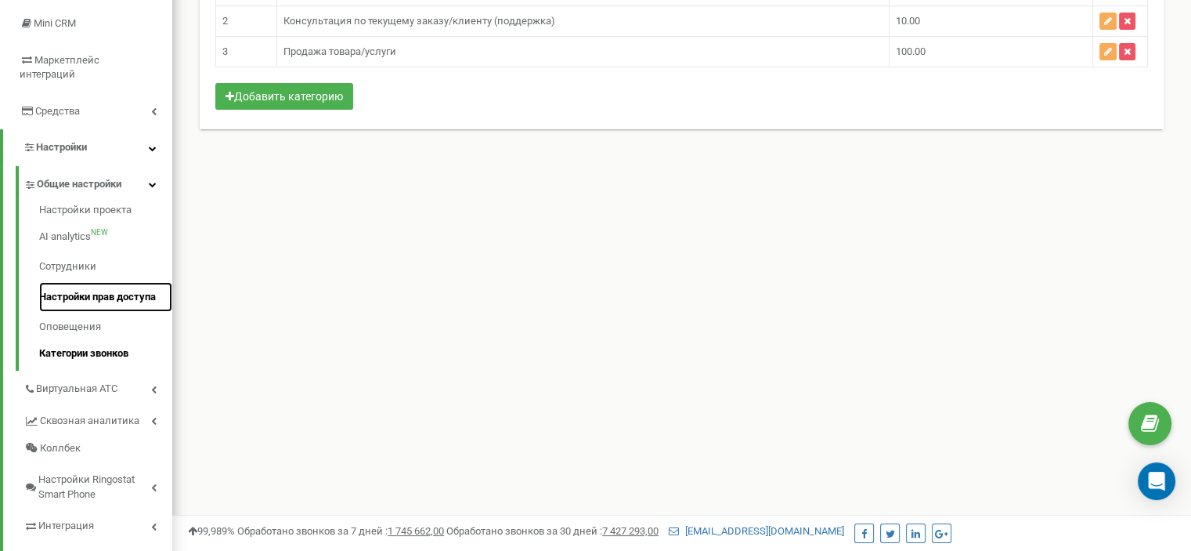
click at [94, 282] on link "Настройки прав доступа" at bounding box center [105, 297] width 133 height 31
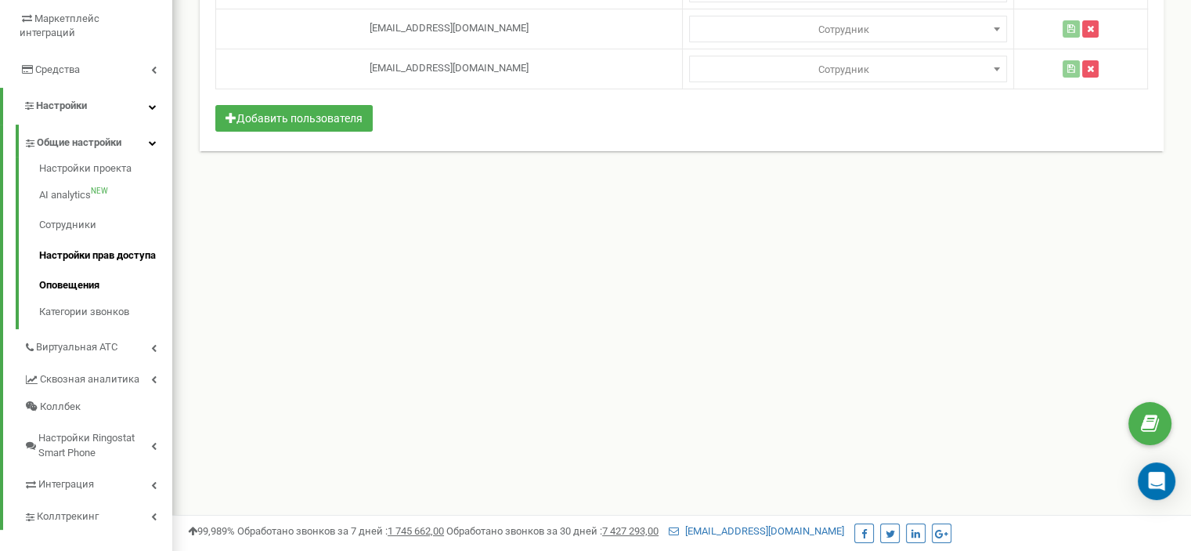
scroll to position [313, 0]
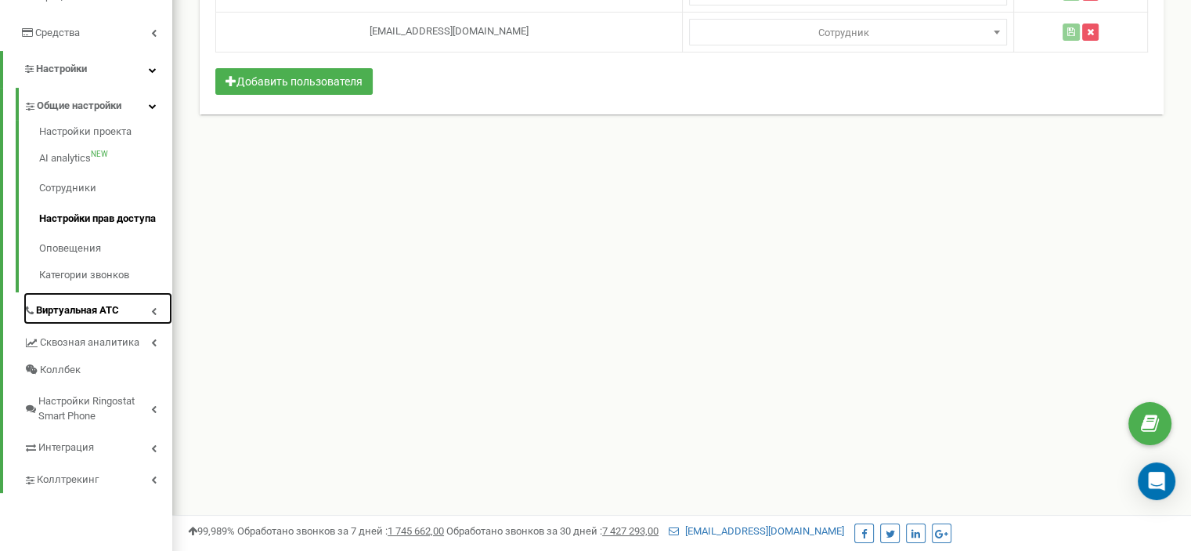
click at [128, 296] on link "Виртуальная АТС" at bounding box center [97, 308] width 149 height 32
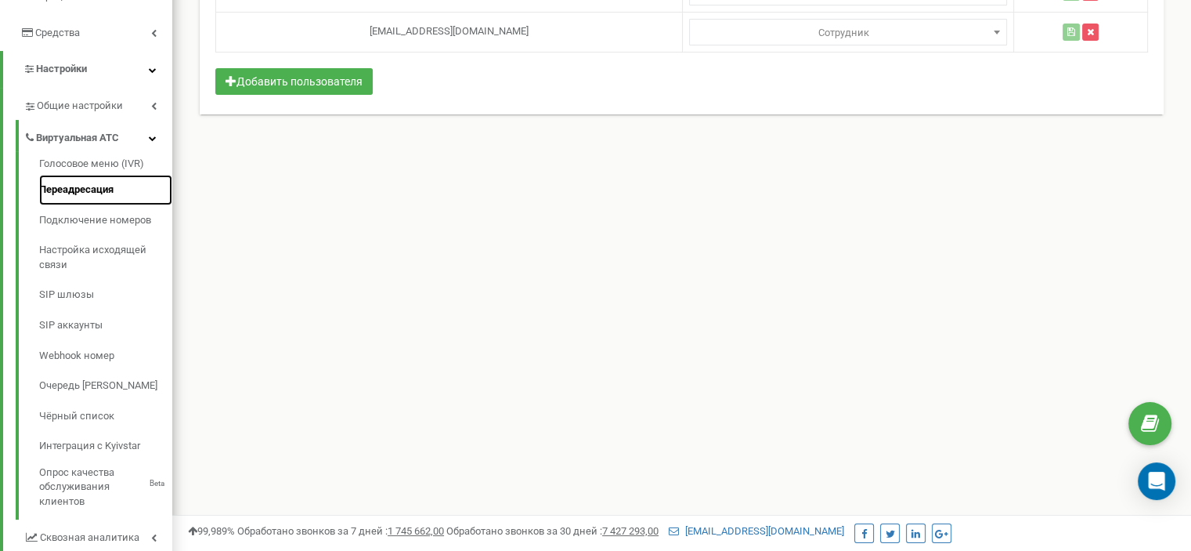
click at [92, 175] on link "Переадресация" at bounding box center [105, 190] width 133 height 31
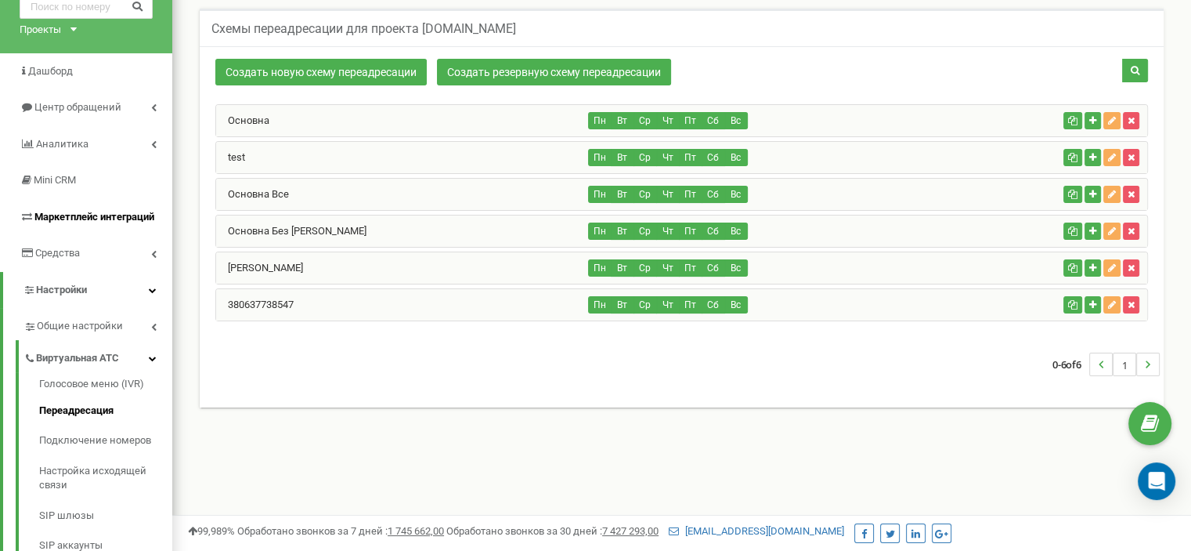
scroll to position [157, 0]
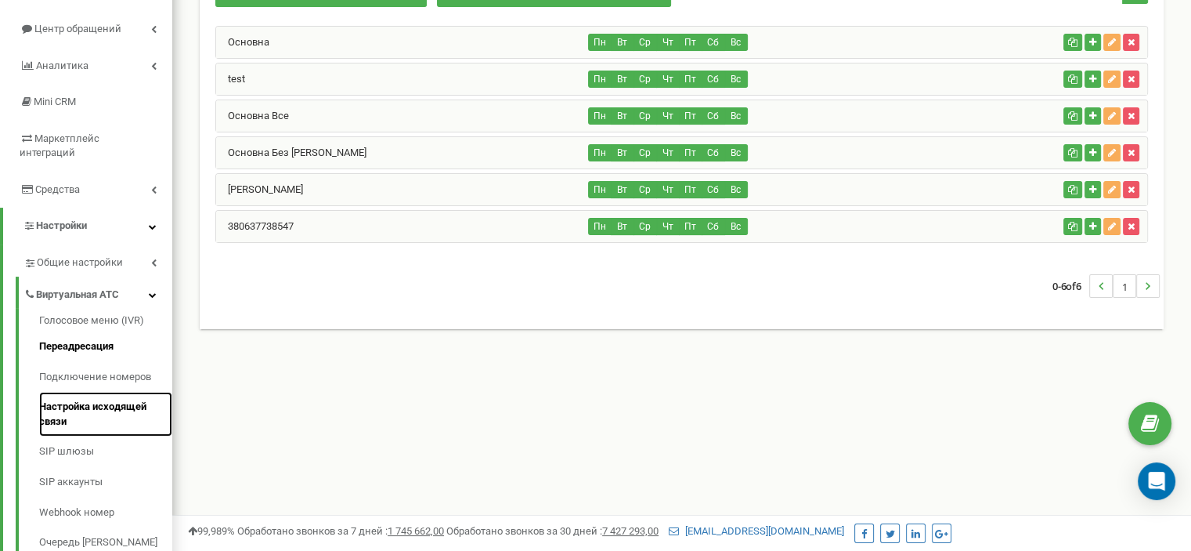
click at [121, 392] on link "Настройка исходящей связи" at bounding box center [105, 414] width 133 height 45
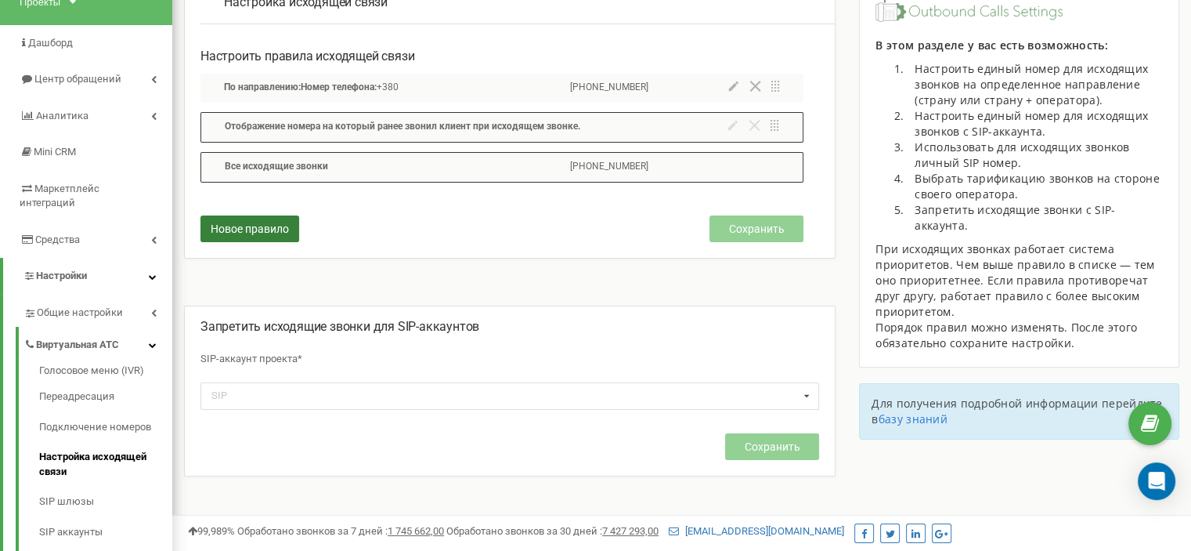
scroll to position [235, 0]
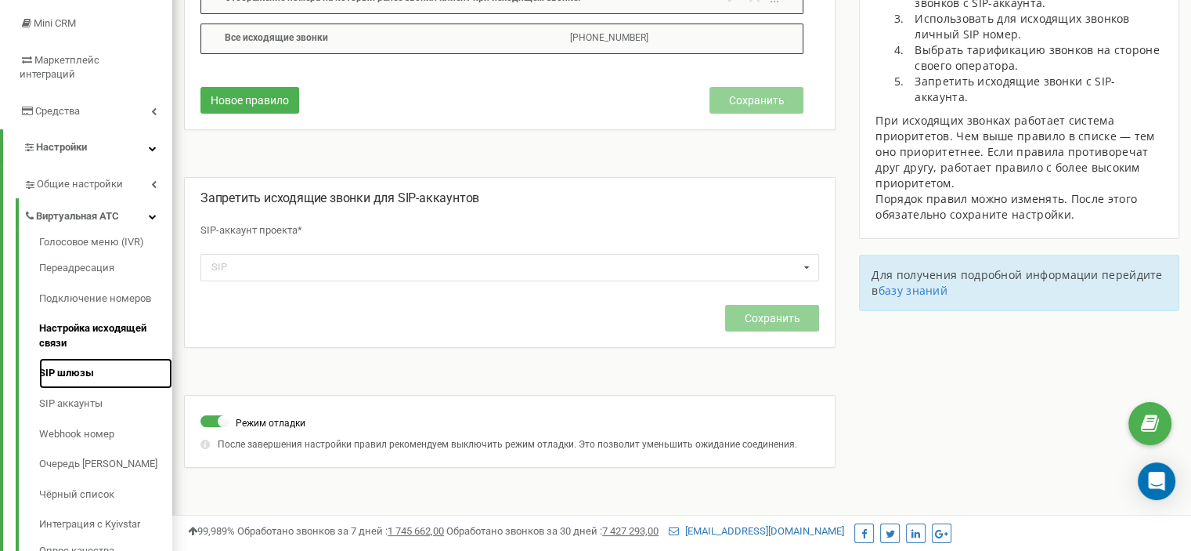
click at [78, 358] on link "SIP шлюзы" at bounding box center [105, 373] width 133 height 31
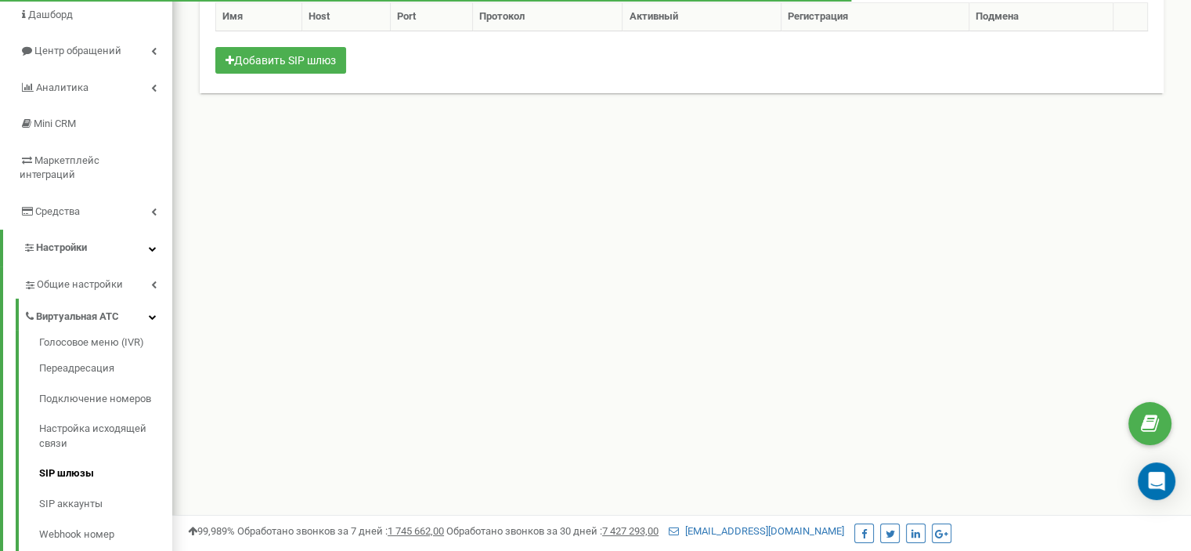
scroll to position [157, 0]
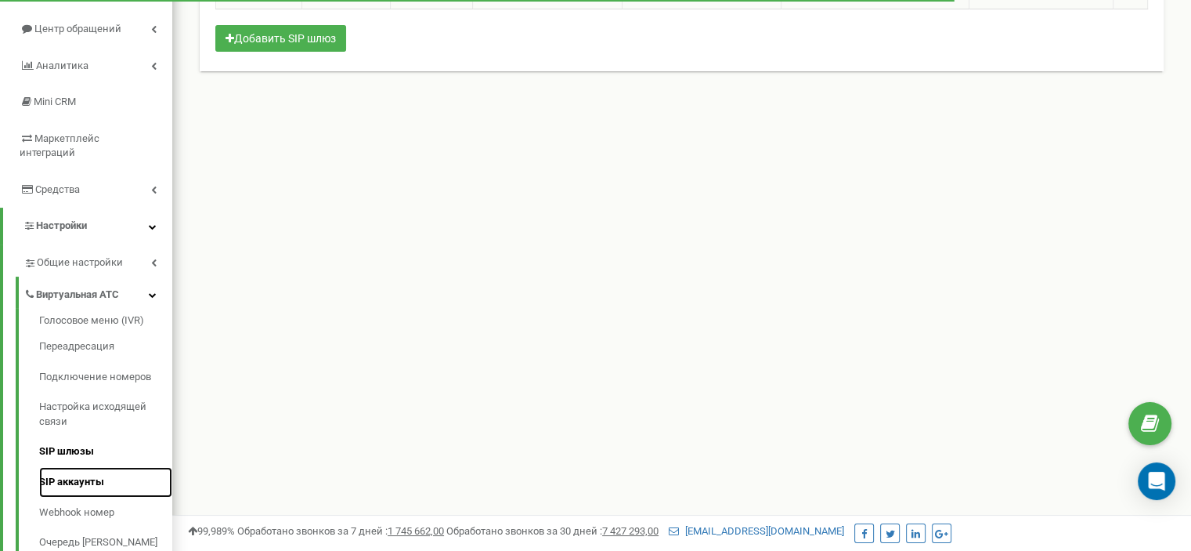
click at [73, 470] on link "SIP аккаунты" at bounding box center [105, 482] width 133 height 31
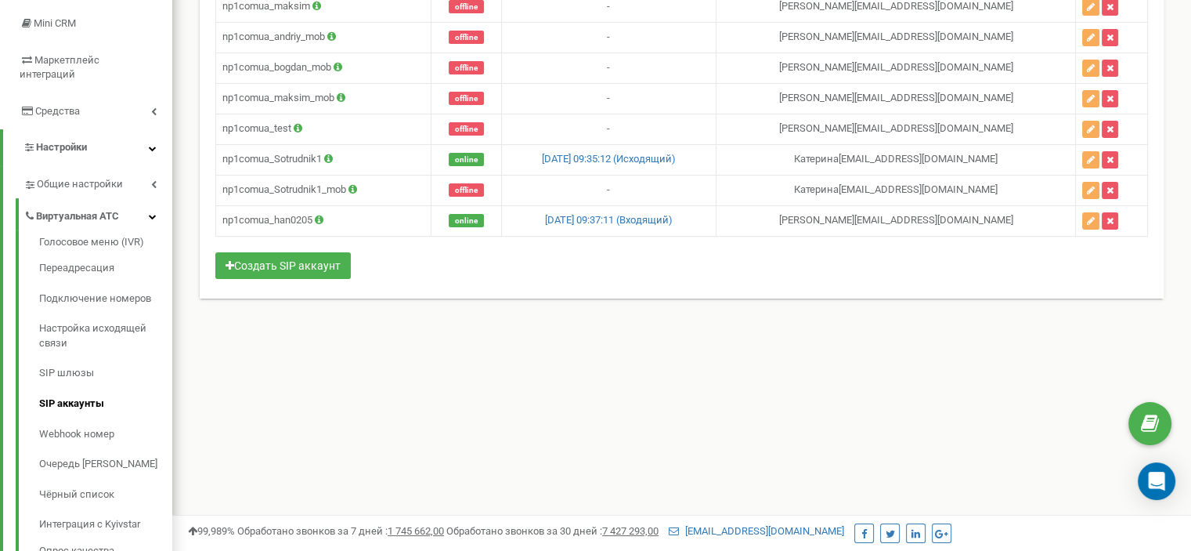
scroll to position [313, 0]
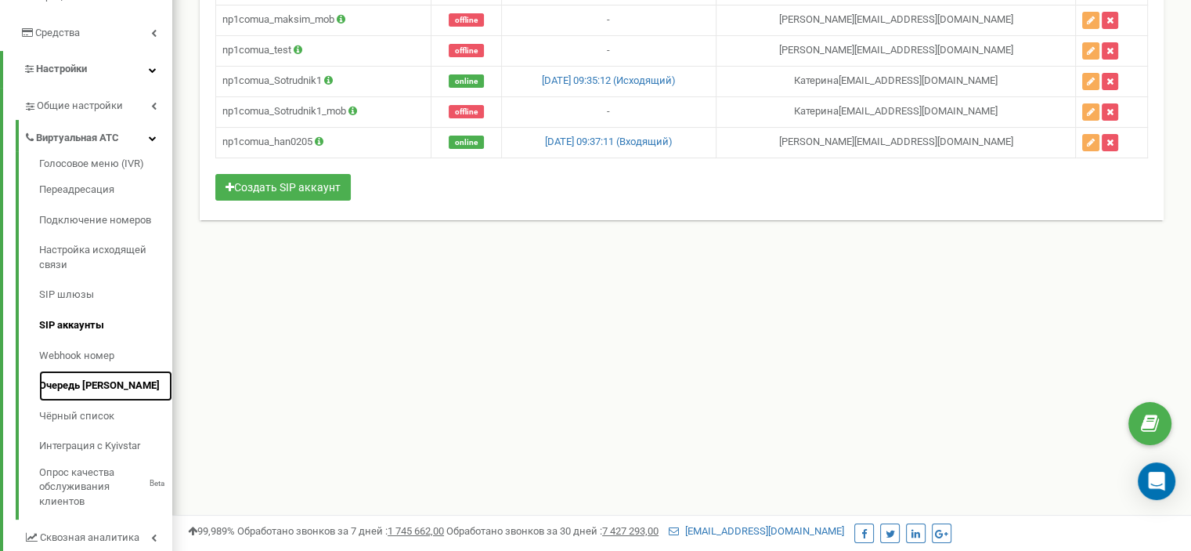
click at [96, 370] on link "Очередь [PERSON_NAME]" at bounding box center [105, 385] width 133 height 31
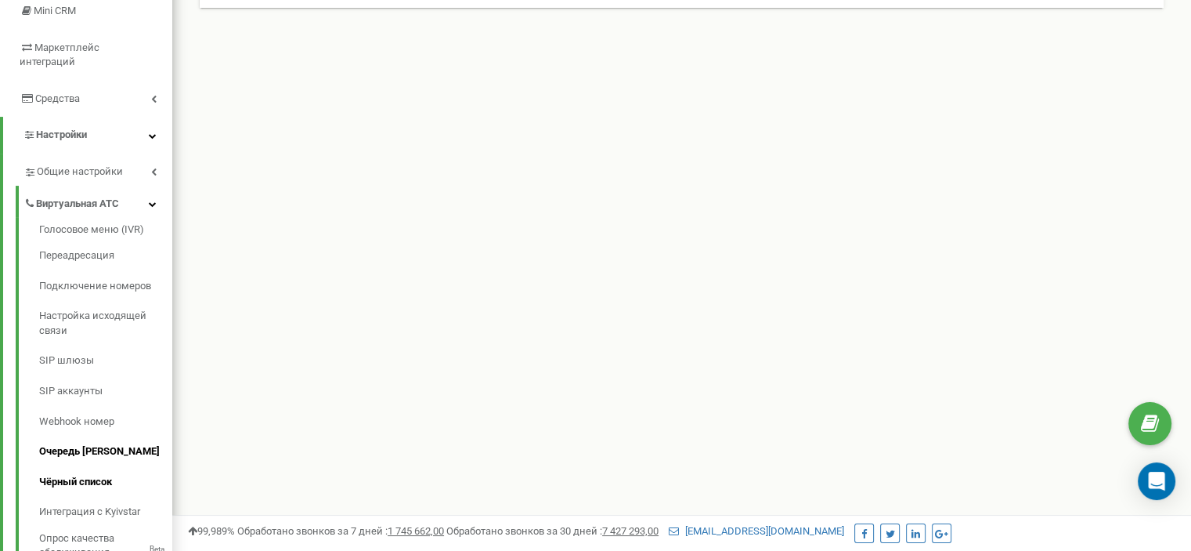
scroll to position [240, 0]
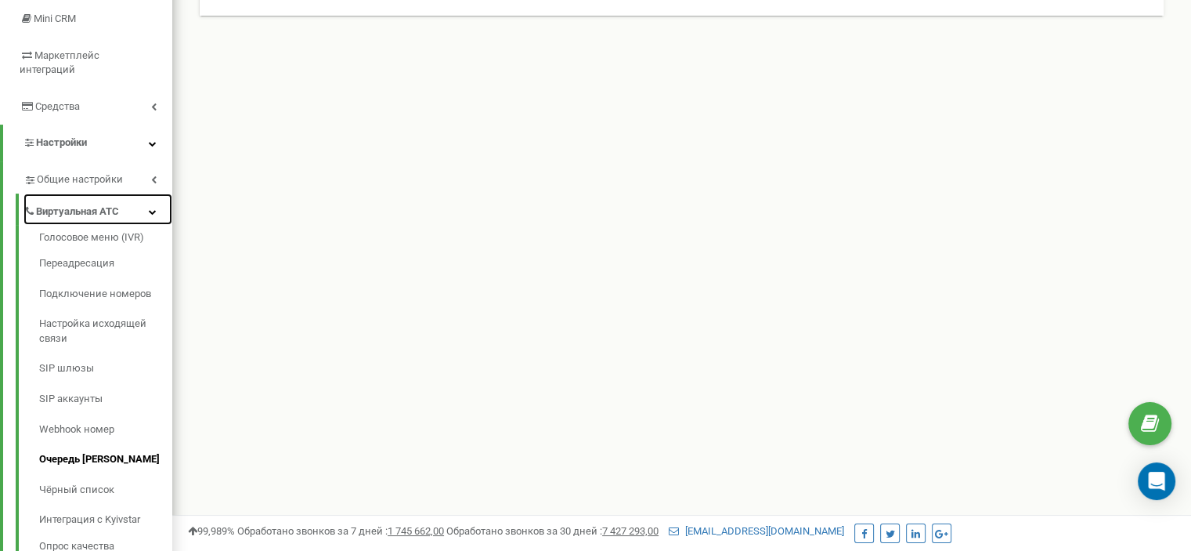
click at [150, 208] on icon at bounding box center [153, 212] width 8 height 8
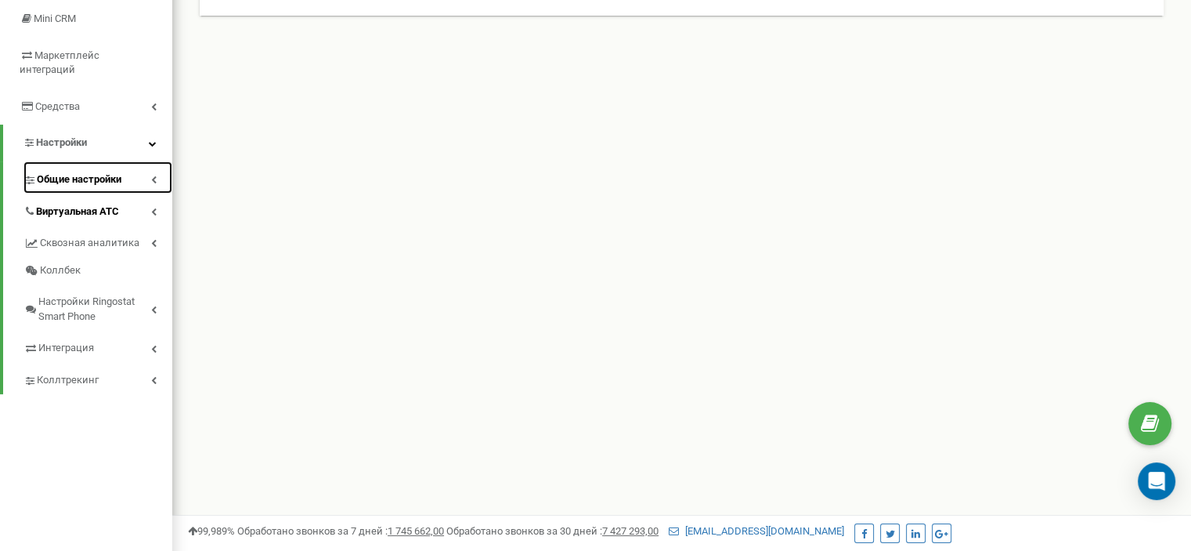
click at [144, 164] on link "Общие настройки" at bounding box center [97, 177] width 149 height 32
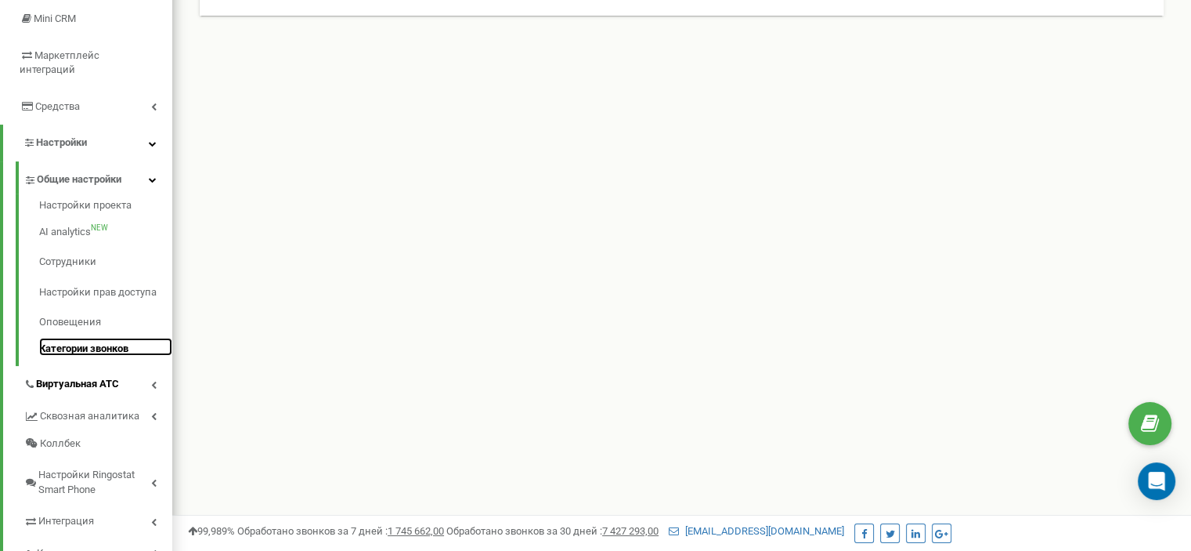
click at [99, 338] on link "Категории звонков" at bounding box center [105, 347] width 133 height 19
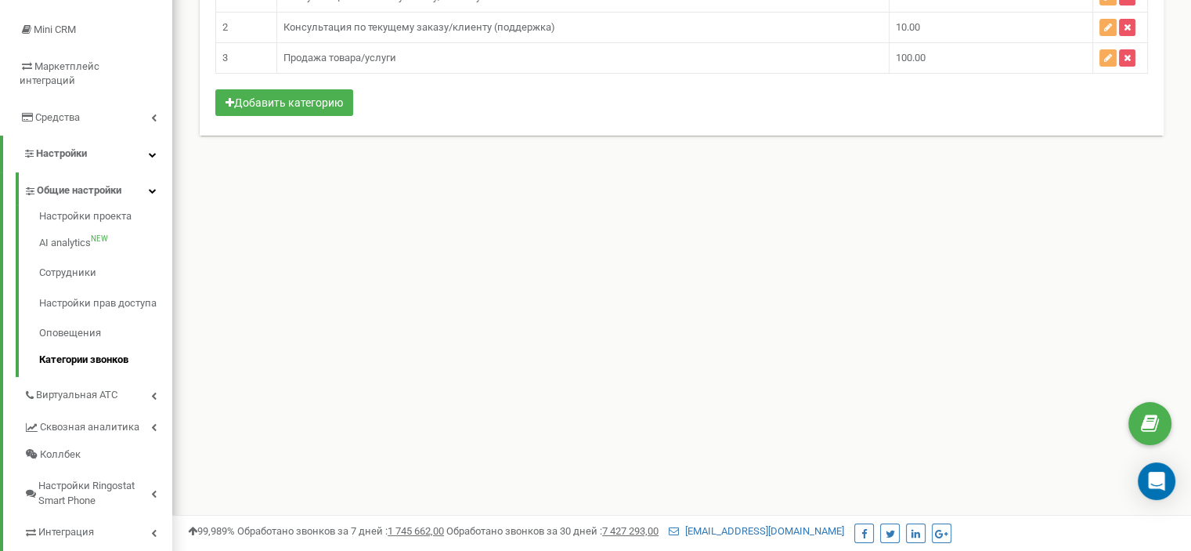
scroll to position [235, 0]
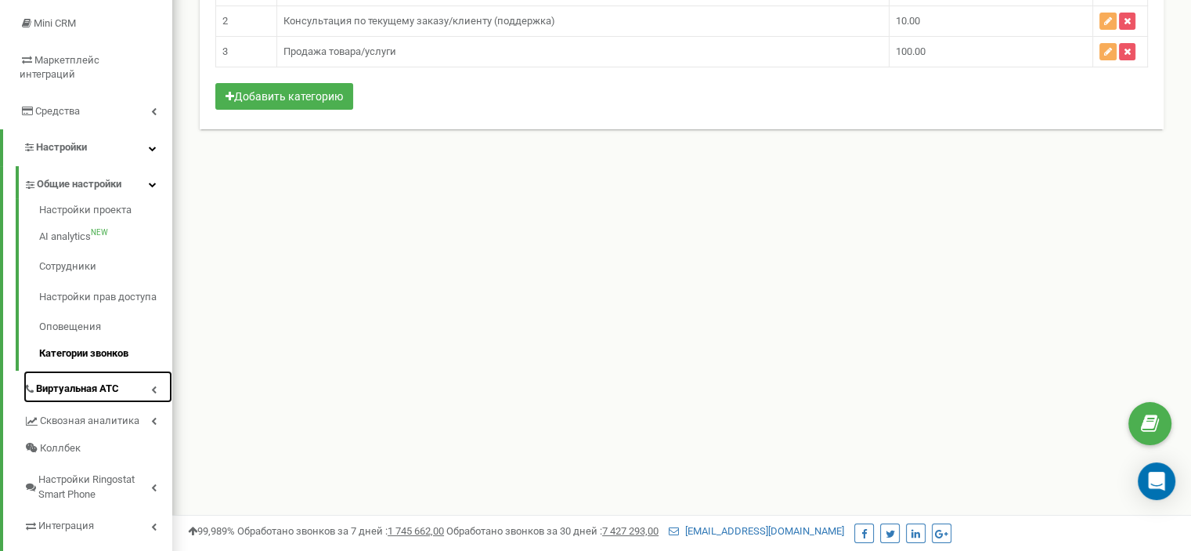
click at [124, 372] on link "Виртуальная АТС" at bounding box center [97, 386] width 149 height 32
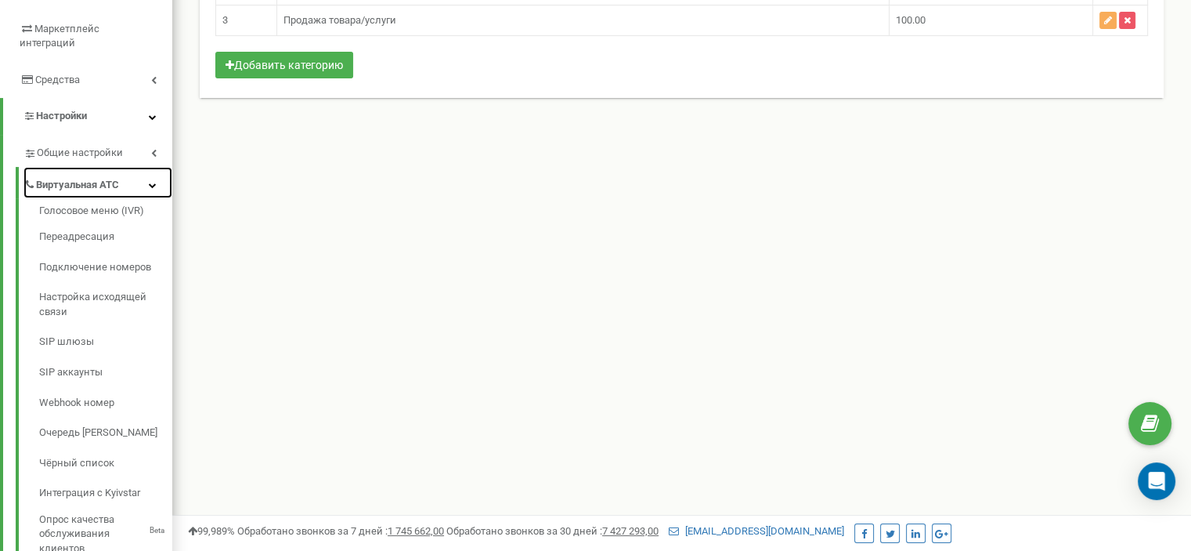
scroll to position [240, 0]
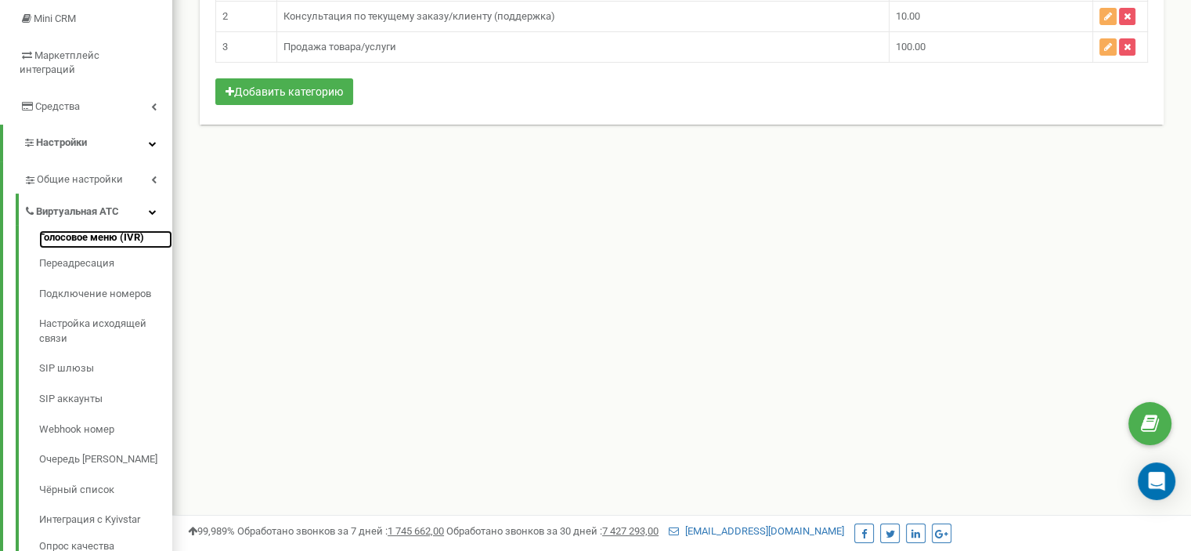
click at [116, 230] on link "Голосовое меню (IVR)" at bounding box center [105, 239] width 133 height 19
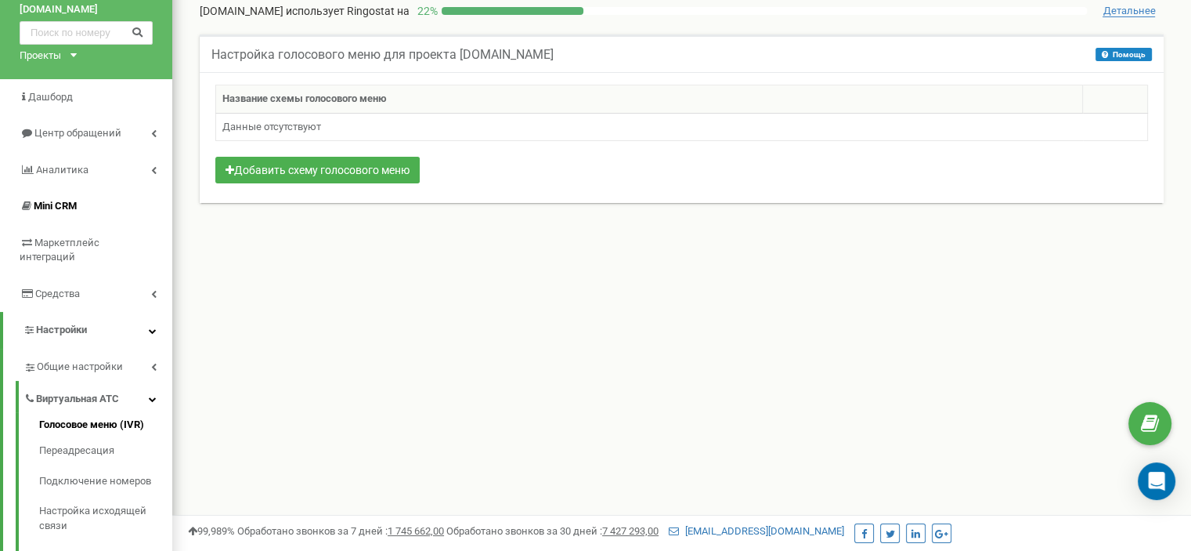
scroll to position [157, 0]
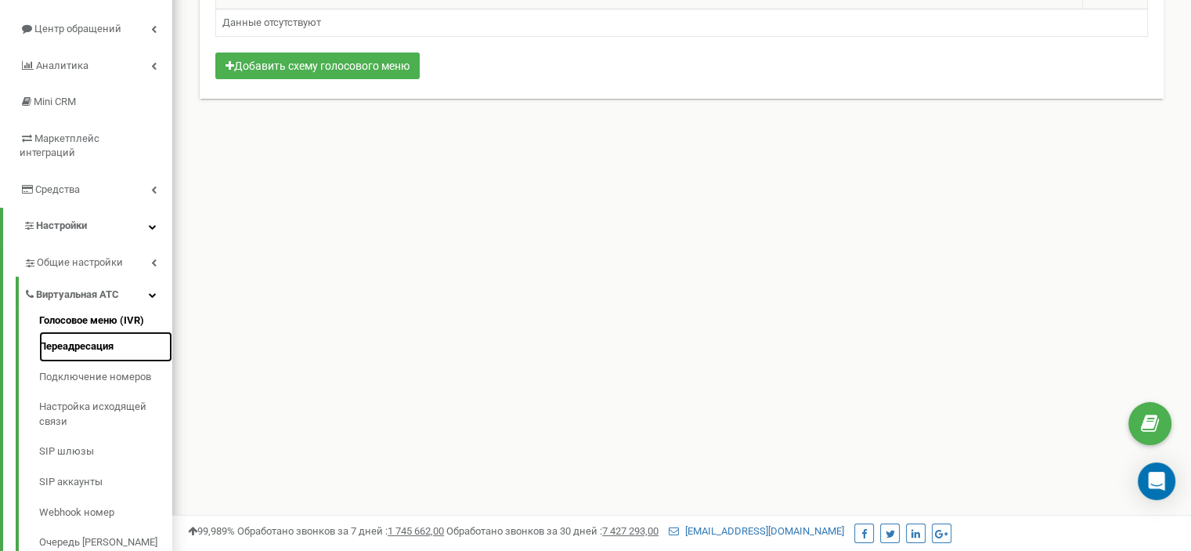
click at [91, 331] on link "Переадресация" at bounding box center [105, 346] width 133 height 31
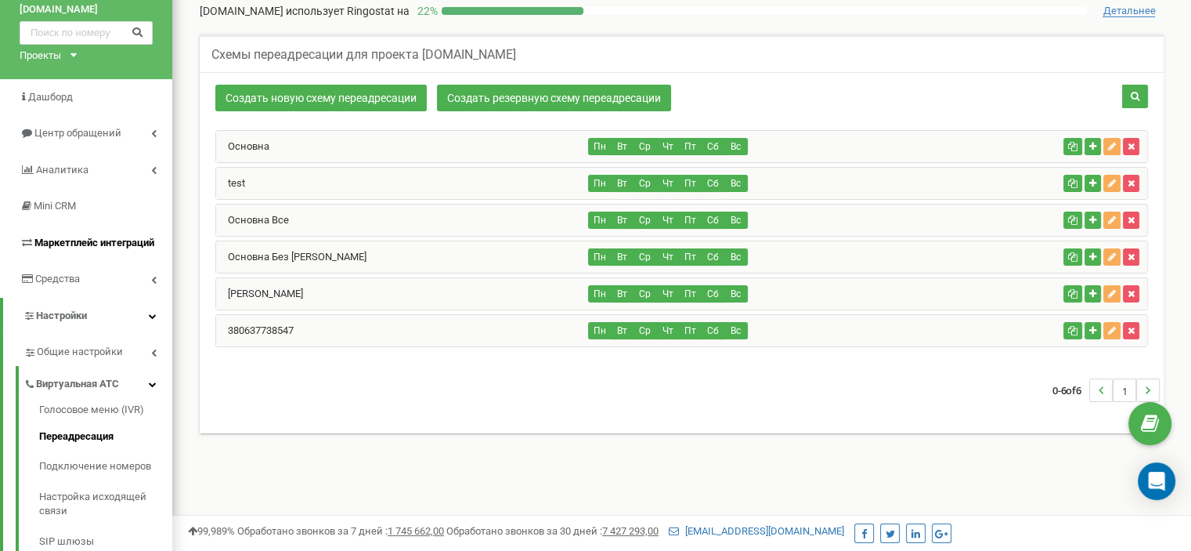
scroll to position [78, 0]
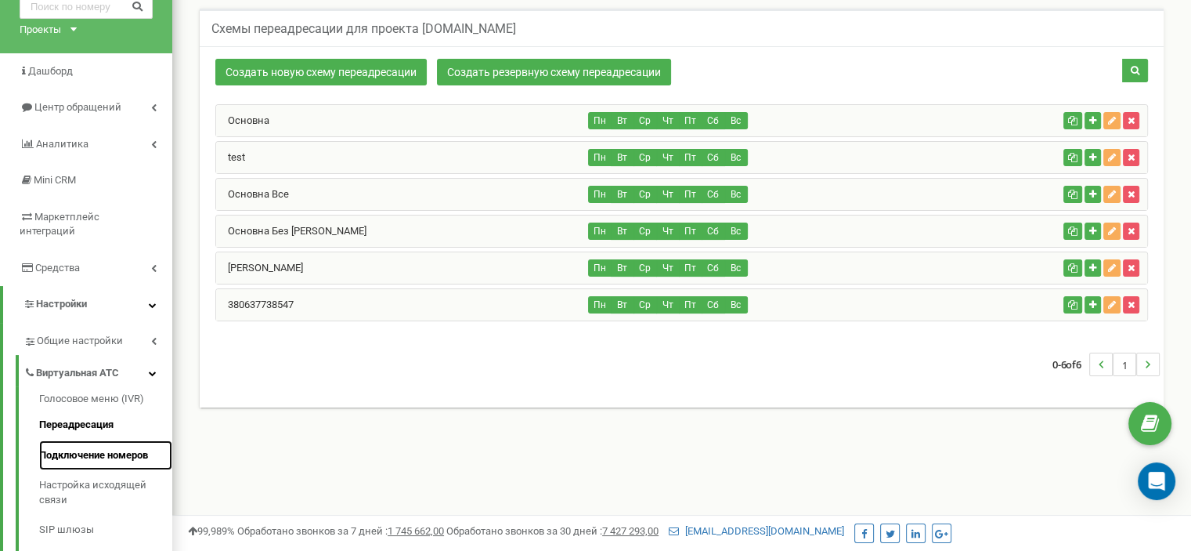
click at [108, 440] on link "Подключение номеров" at bounding box center [105, 455] width 133 height 31
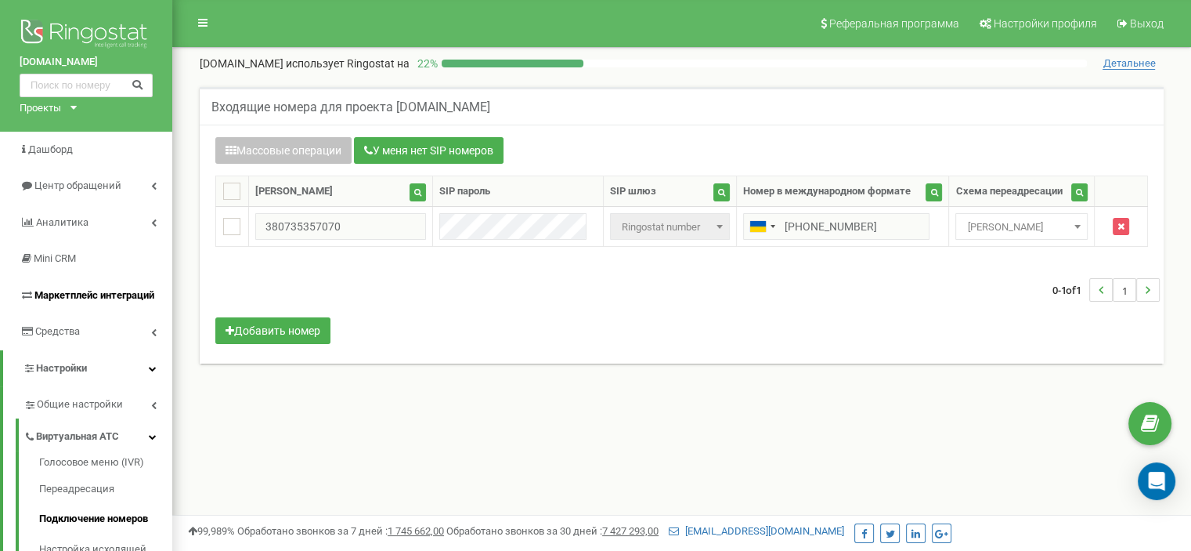
scroll to position [78, 0]
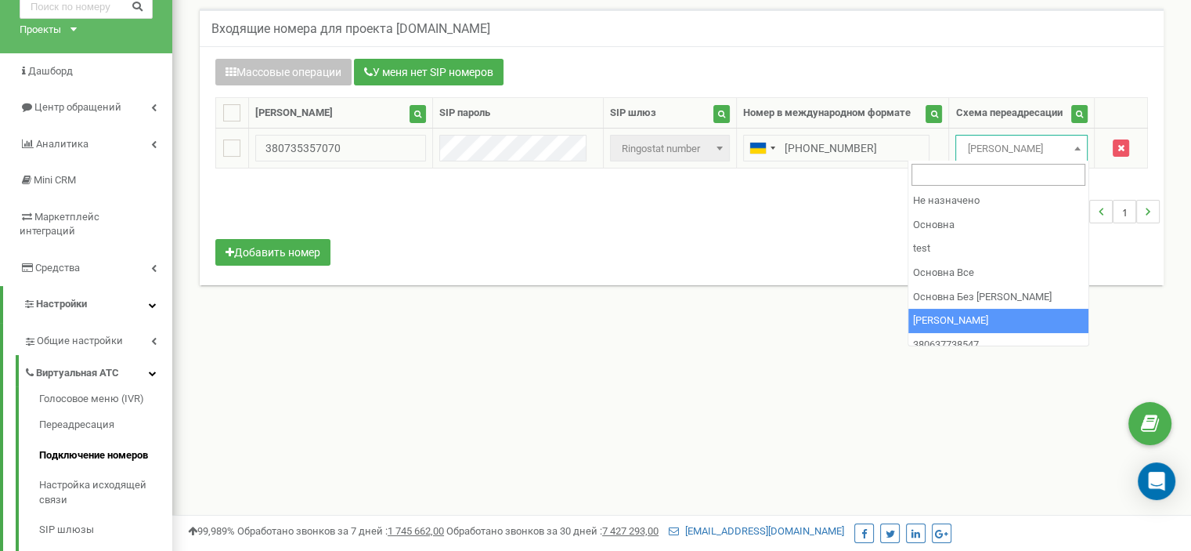
click at [1077, 146] on b at bounding box center [1077, 148] width 6 height 4
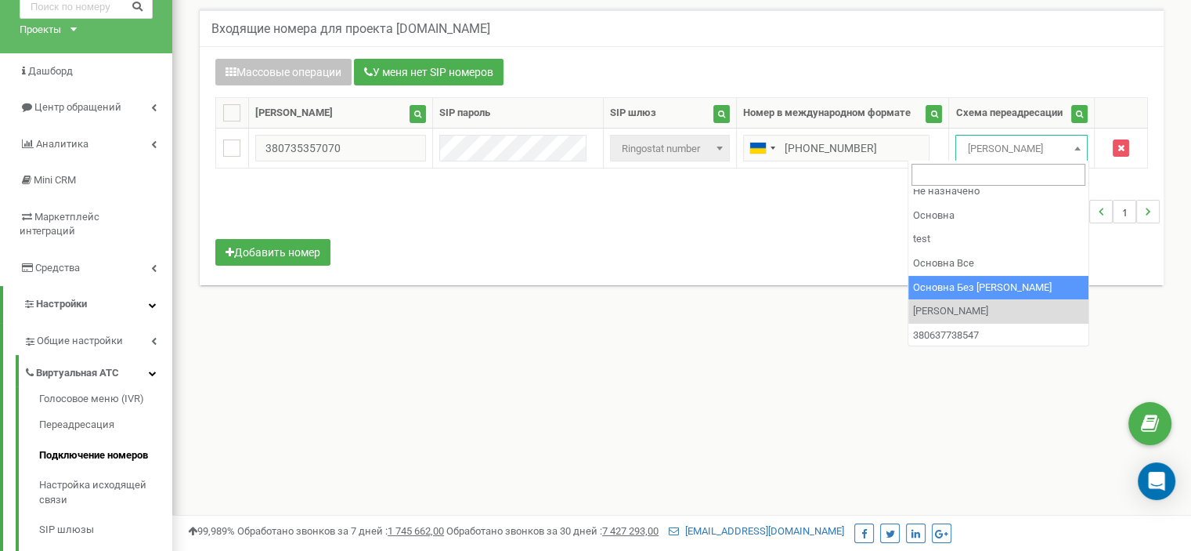
scroll to position [10, 0]
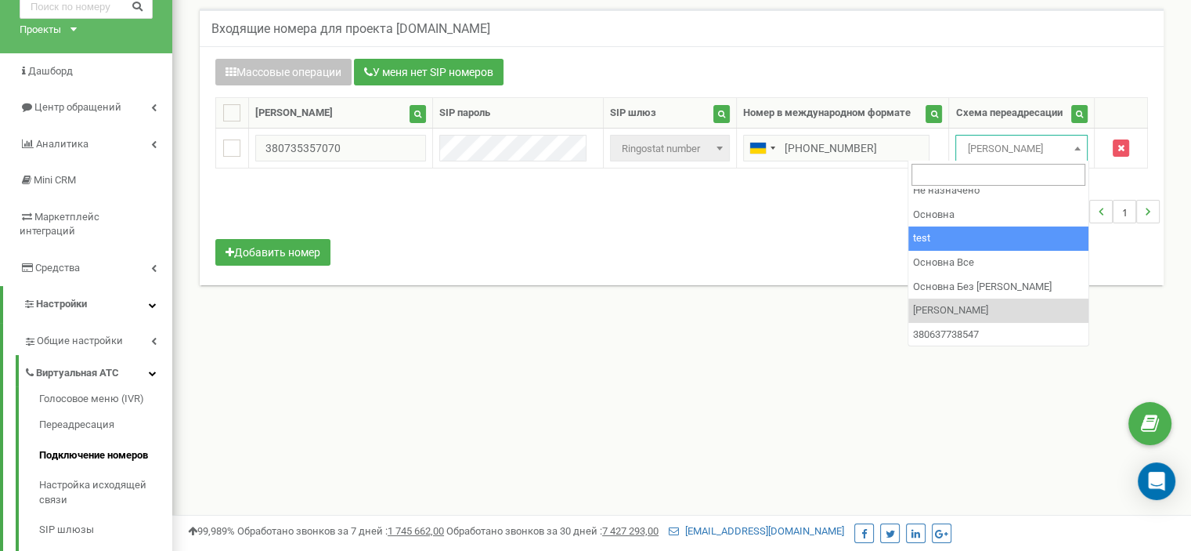
click at [785, 217] on div "0-1 of 1 1" at bounding box center [682, 211] width 956 height 55
